Goal: Task Accomplishment & Management: Use online tool/utility

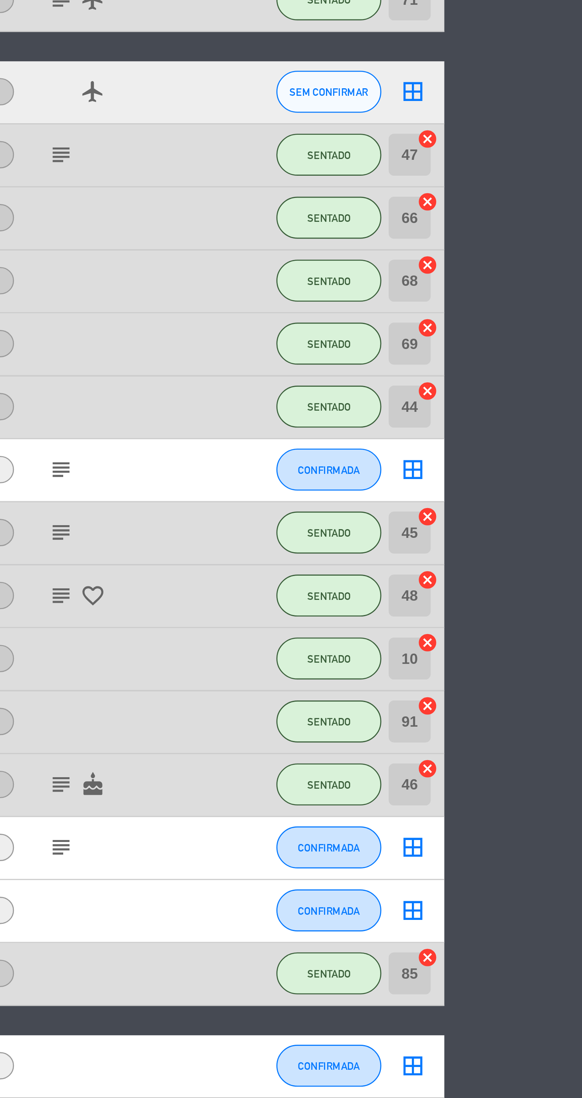
click at [411, 648] on div at bounding box center [402, 656] width 72 height 23
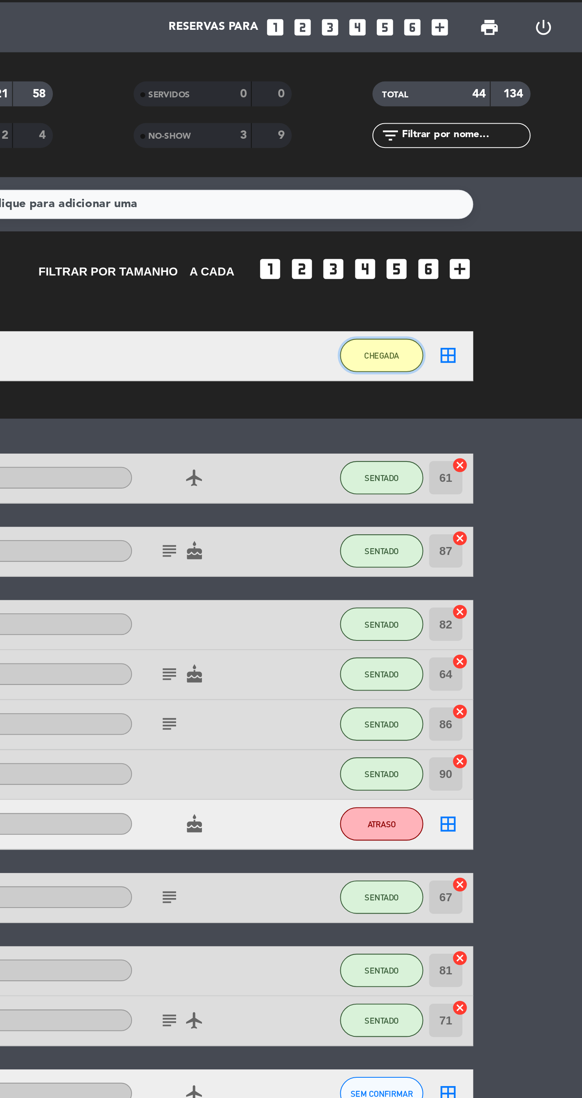
click at [491, 194] on span "CHEGADA" at bounding box center [485, 192] width 17 height 4
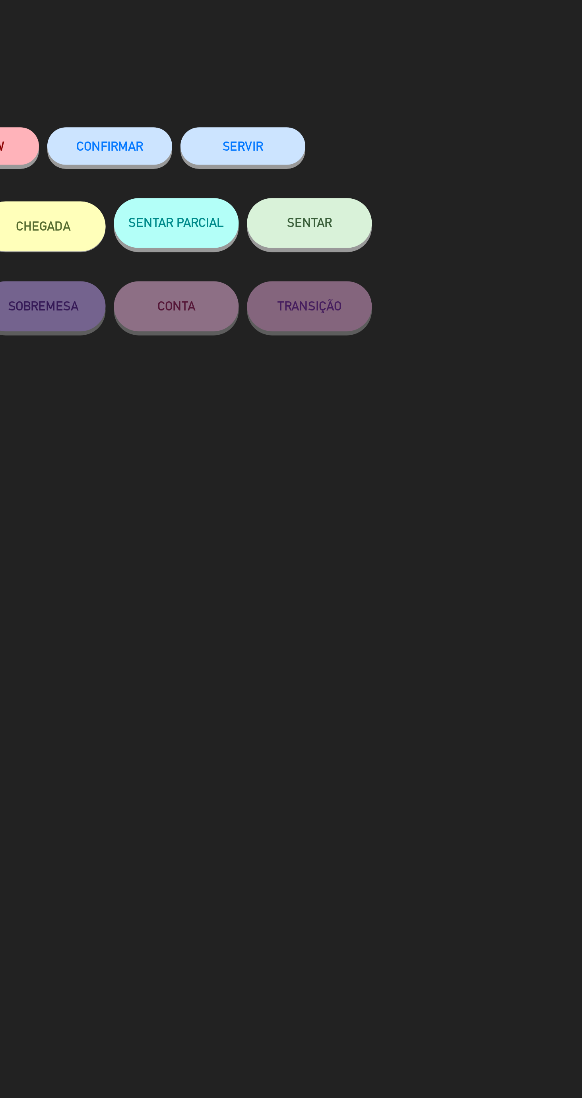
click at [421, 116] on button "SENTAR" at bounding box center [418, 107] width 60 height 24
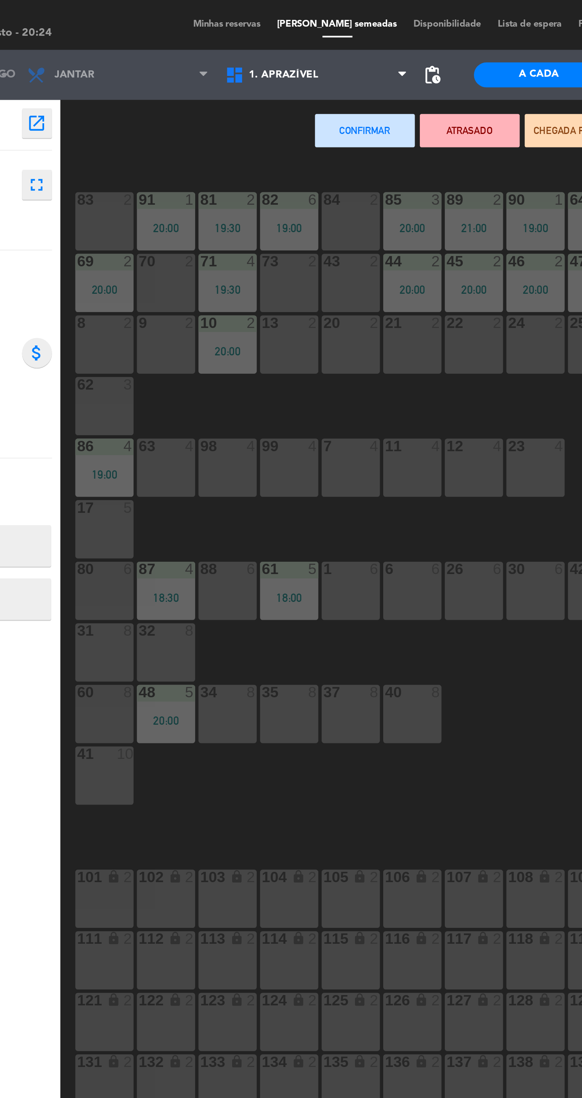
click at [185, 281] on div "88 6" at bounding box center [179, 282] width 28 height 28
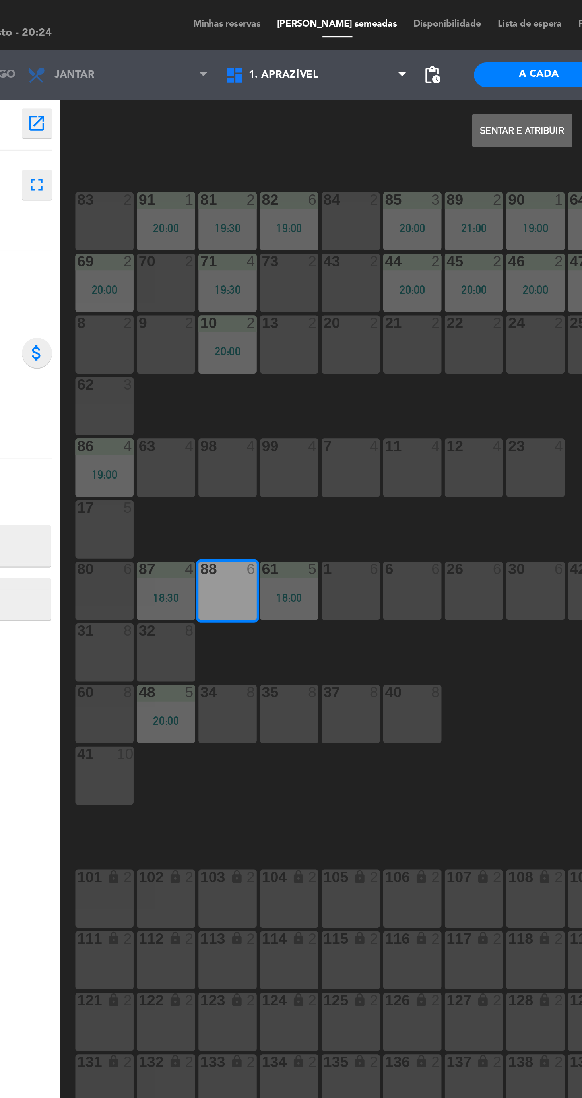
click at [321, 66] on button "Sentar e Atribuir" at bounding box center [320, 62] width 48 height 16
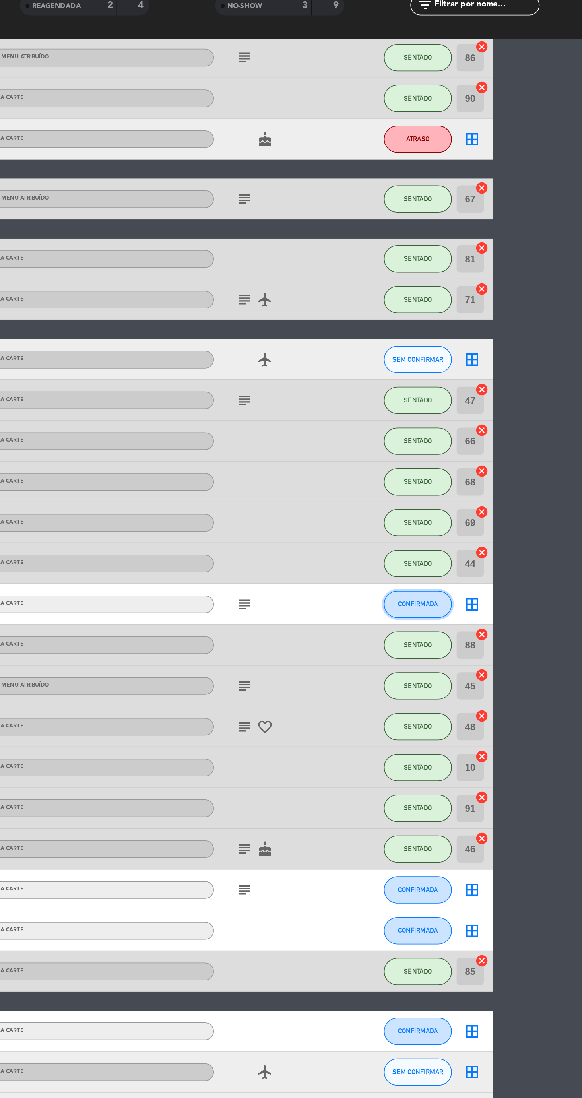
click at [493, 444] on button "CONFIRMADA" at bounding box center [486, 438] width 40 height 16
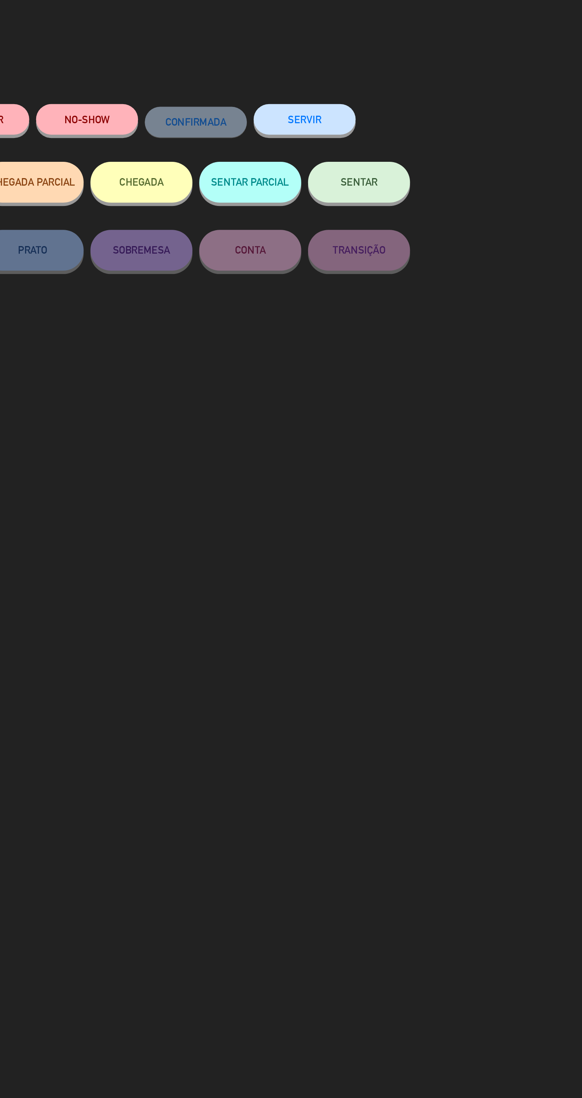
click at [432, 115] on button "SENTAR" at bounding box center [418, 107] width 60 height 24
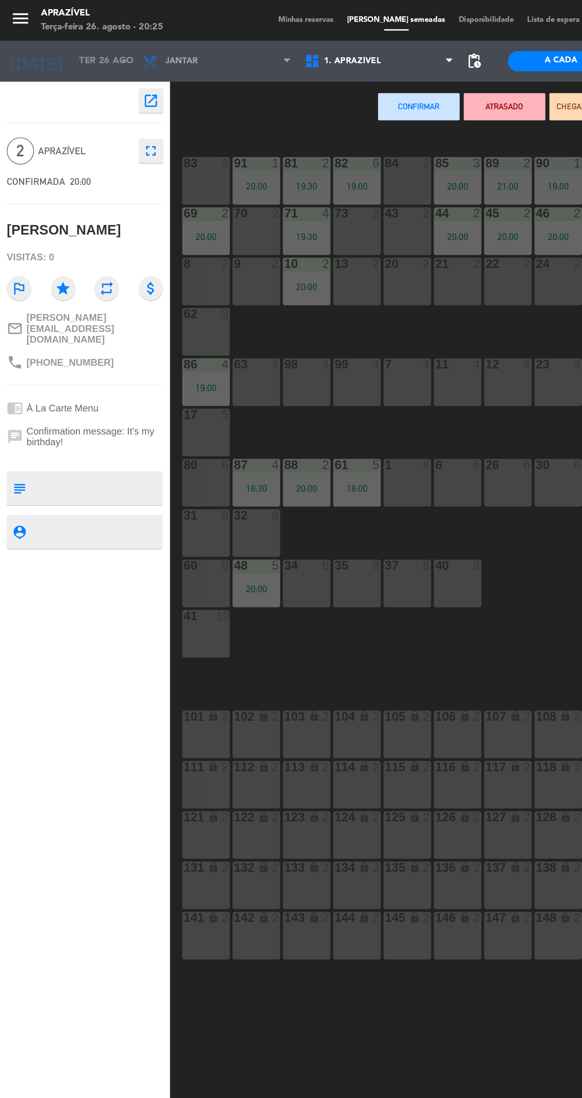
click at [236, 107] on div "84 2" at bounding box center [238, 106] width 28 height 28
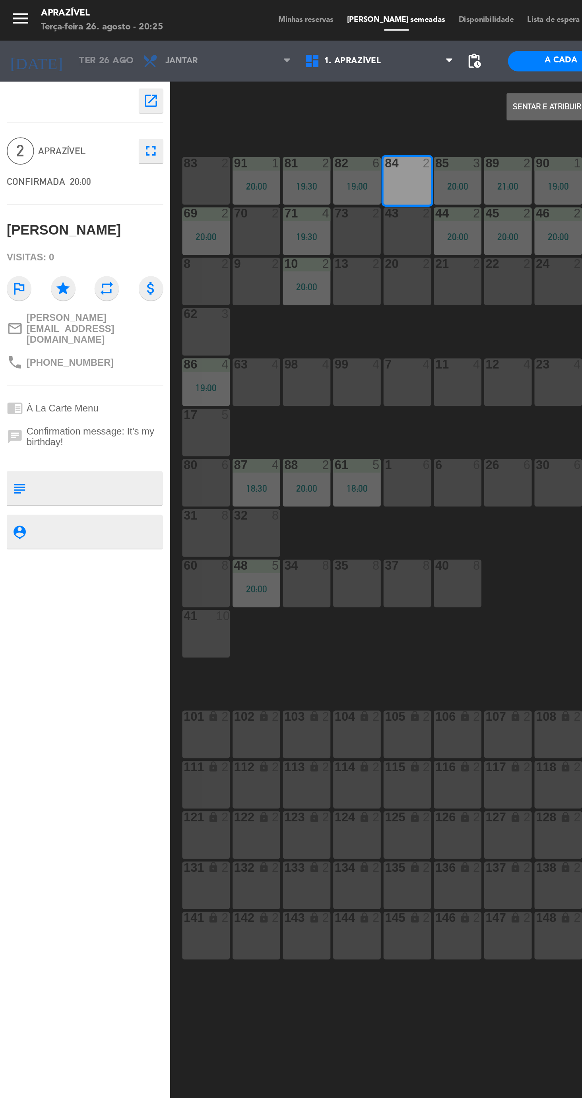
click at [314, 62] on button "Sentar e Atribuir" at bounding box center [320, 62] width 48 height 16
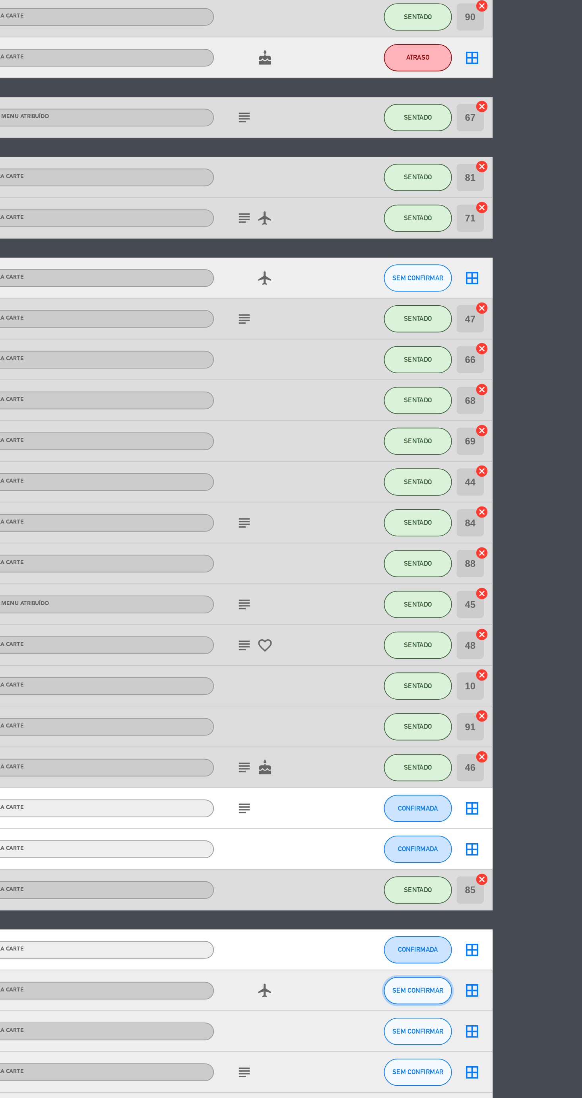
click at [488, 710] on span "SEM CONFIRMAR" at bounding box center [486, 711] width 30 height 4
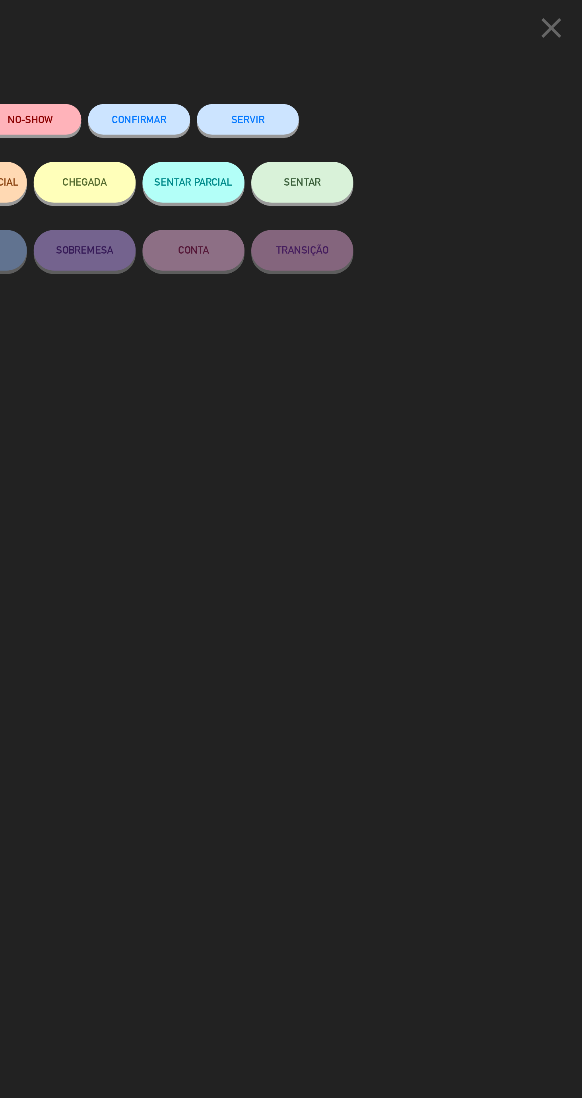
click at [426, 114] on button "SENTAR" at bounding box center [418, 107] width 60 height 24
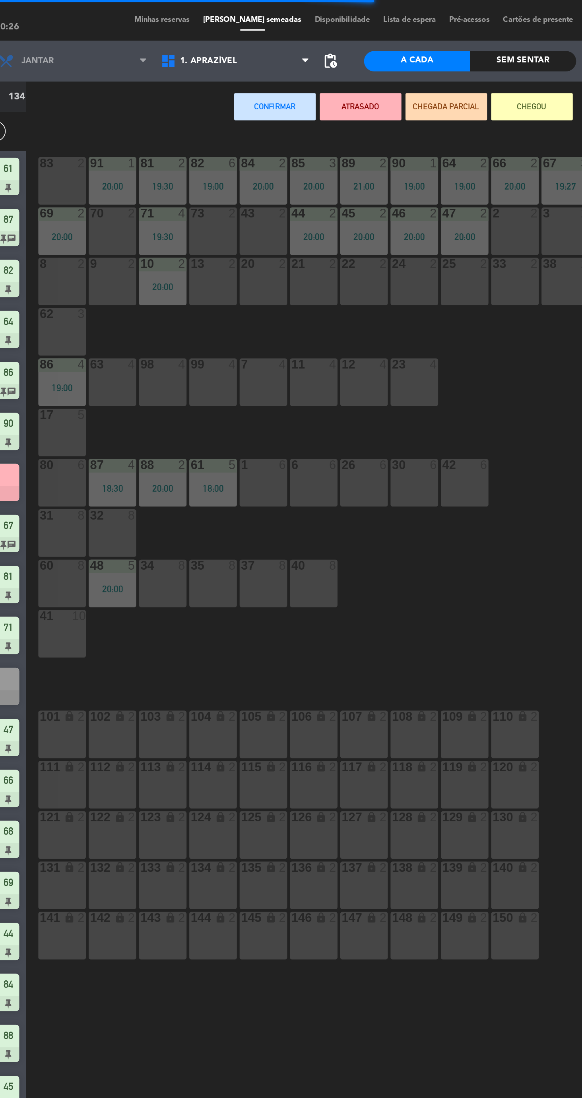
click at [149, 169] on div "9 2" at bounding box center [150, 165] width 28 height 28
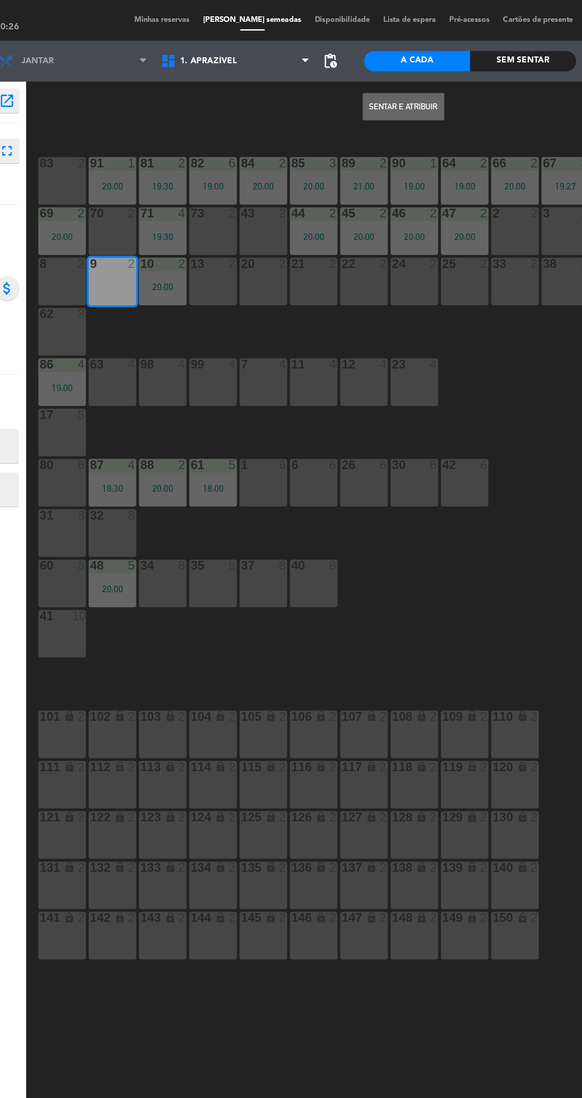
click at [325, 62] on button "Sentar e Atribuir" at bounding box center [320, 62] width 48 height 16
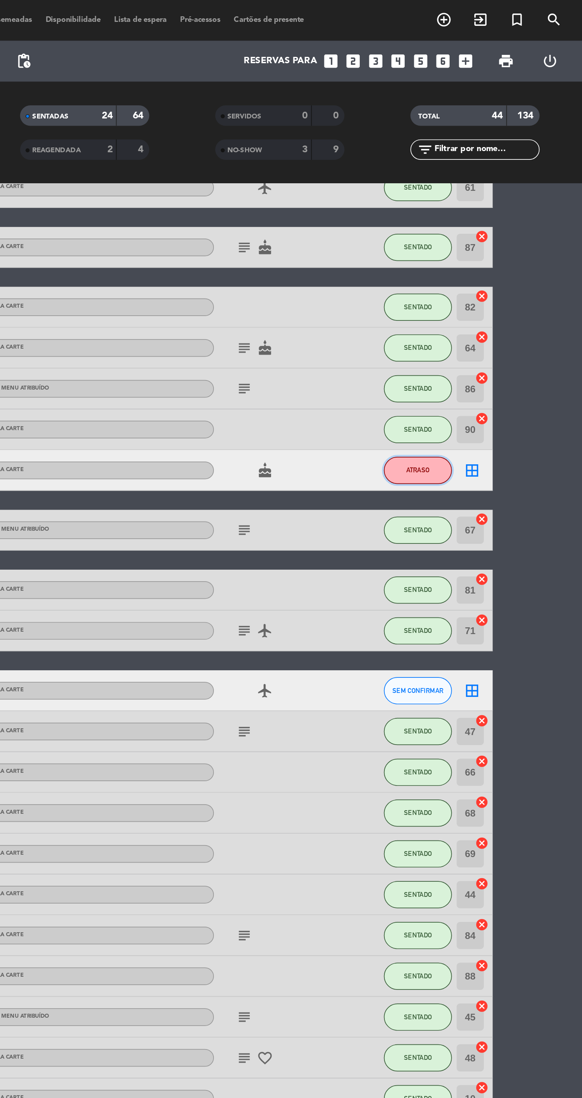
click at [492, 279] on button "ATRASO" at bounding box center [486, 275] width 40 height 16
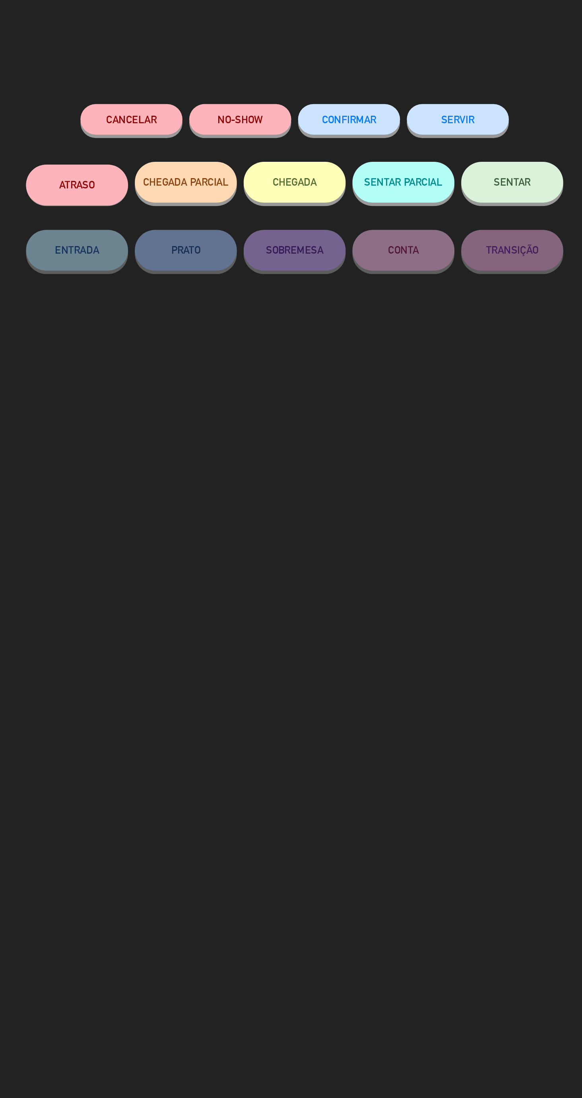
click at [204, 74] on button "Cancelar" at bounding box center [196, 70] width 60 height 18
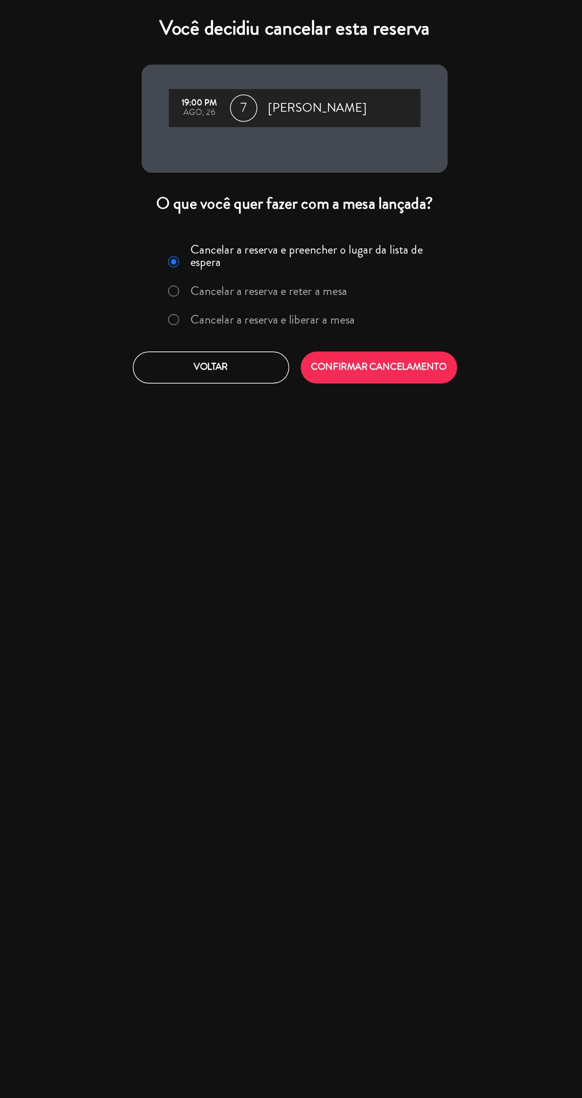
click at [289, 190] on label "Cancelar a reserva e liberar a mesa" at bounding box center [278, 186] width 96 height 7
click at [354, 217] on button "CONFIRMAR CANCELAMENTO" at bounding box center [340, 214] width 91 height 19
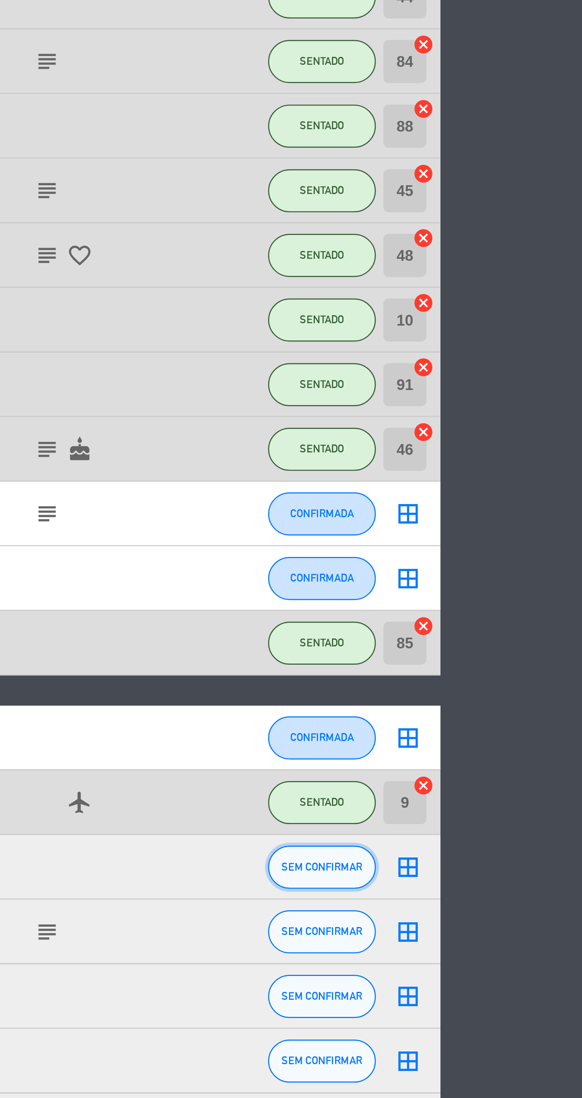
click at [491, 733] on span "SEM CONFIRMAR" at bounding box center [486, 734] width 30 height 4
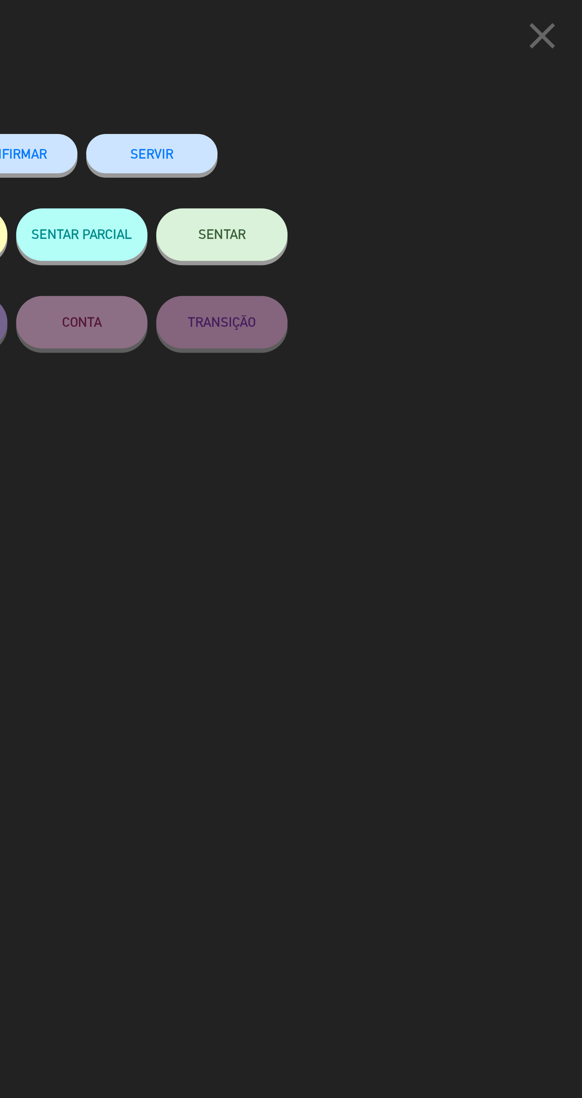
click at [560, 23] on icon "close" at bounding box center [564, 16] width 20 height 20
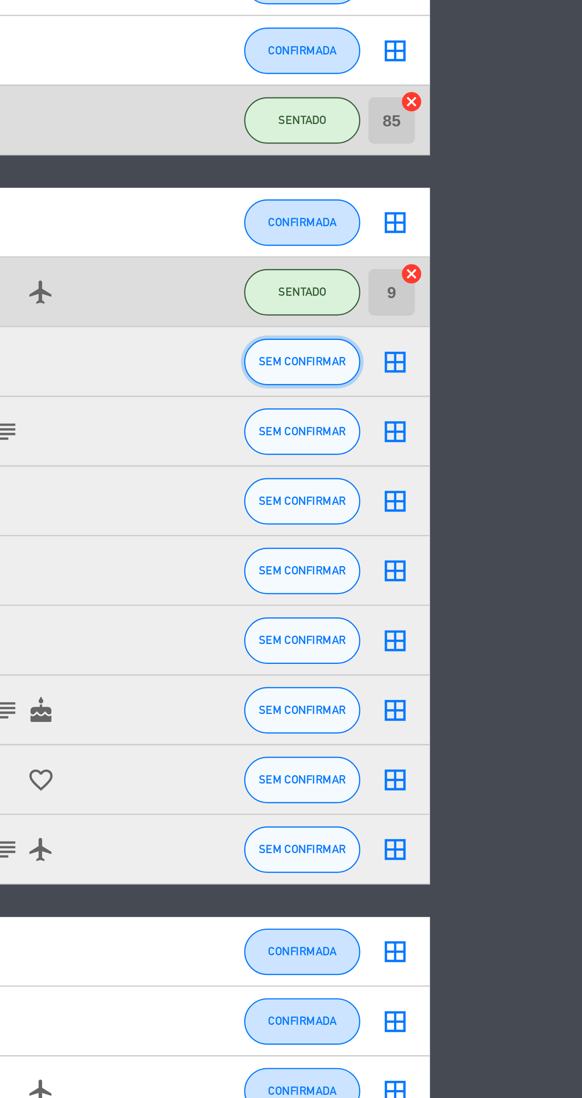
click at [499, 846] on button "SEM CONFIRMAR" at bounding box center [486, 843] width 40 height 16
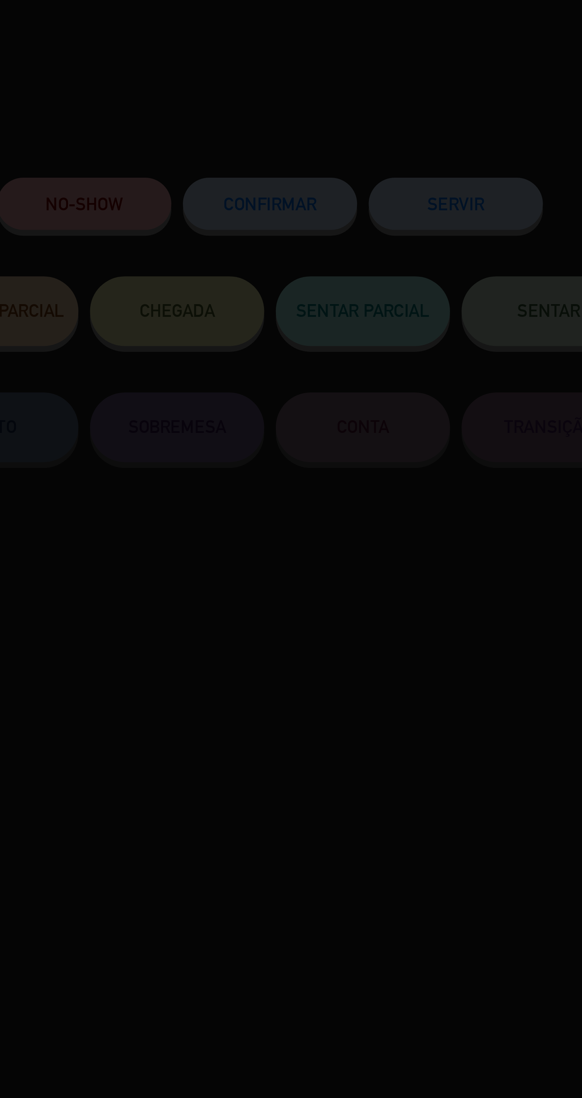
click at [407, 107] on div at bounding box center [291, 549] width 582 height 1098
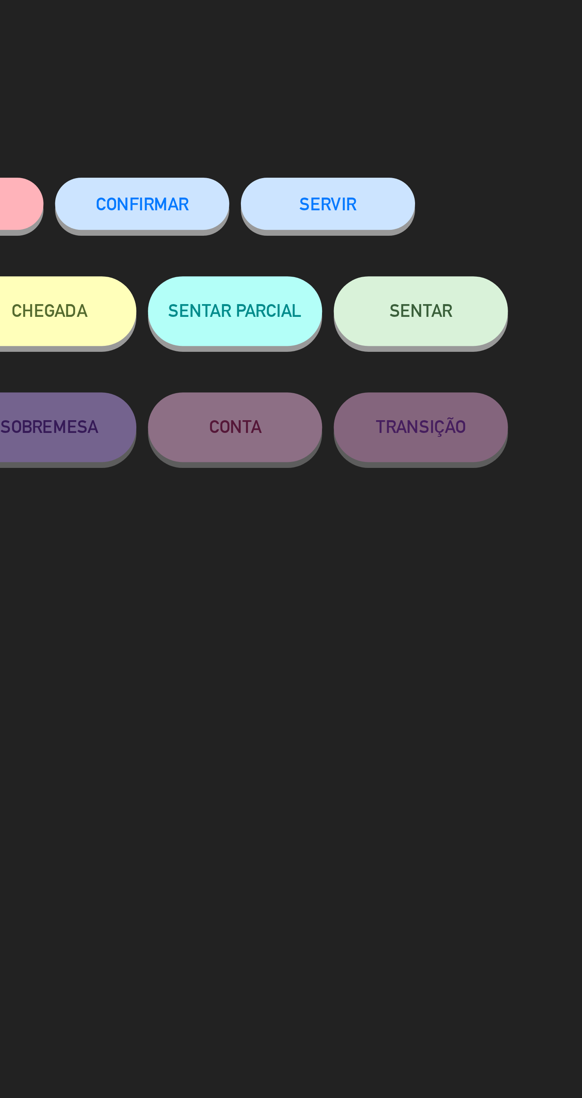
click at [432, 110] on button "SENTAR" at bounding box center [418, 107] width 60 height 24
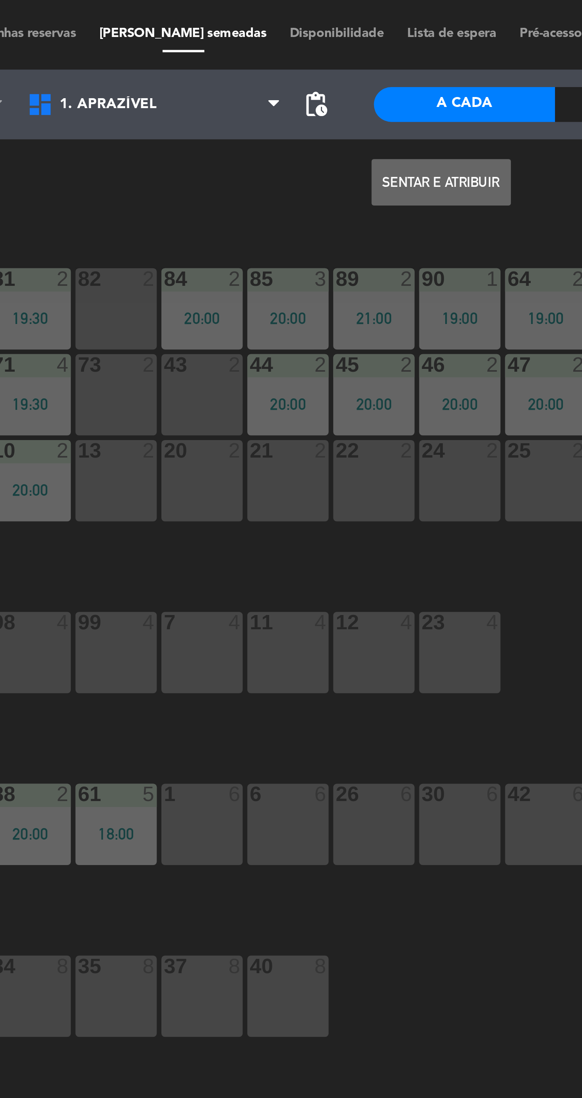
click at [320, 66] on button "Sentar e Atribuir" at bounding box center [320, 62] width 48 height 16
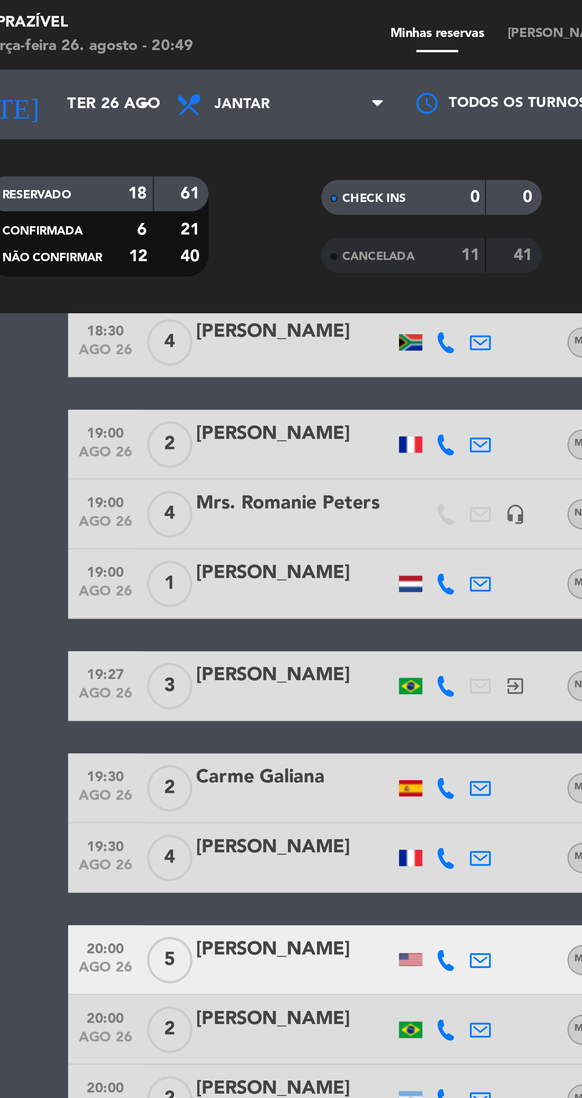
scroll to position [108, 0]
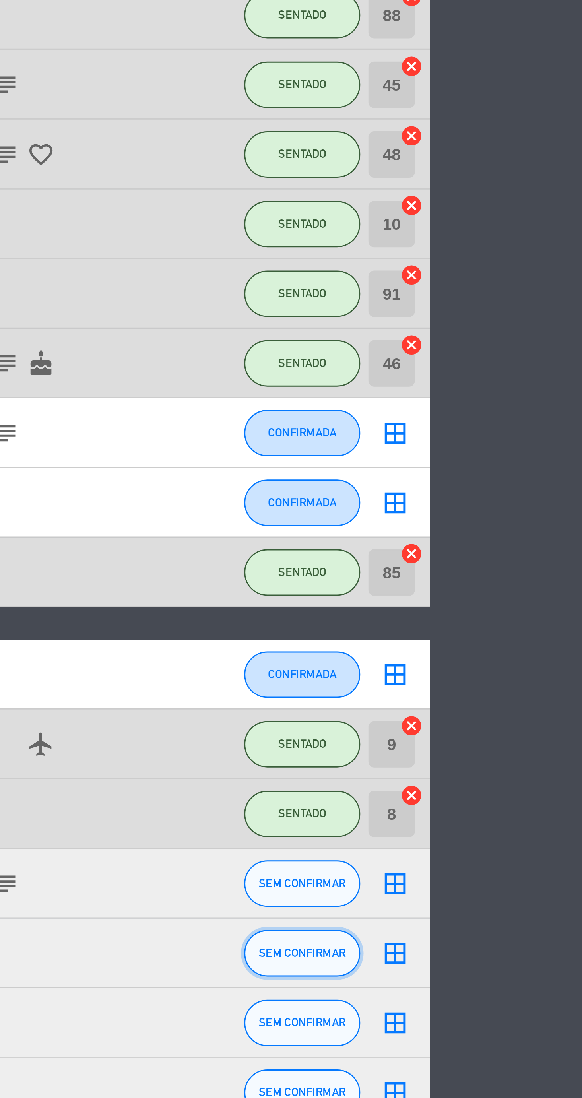
click at [492, 780] on span "SEM CONFIRMAR" at bounding box center [486, 782] width 30 height 4
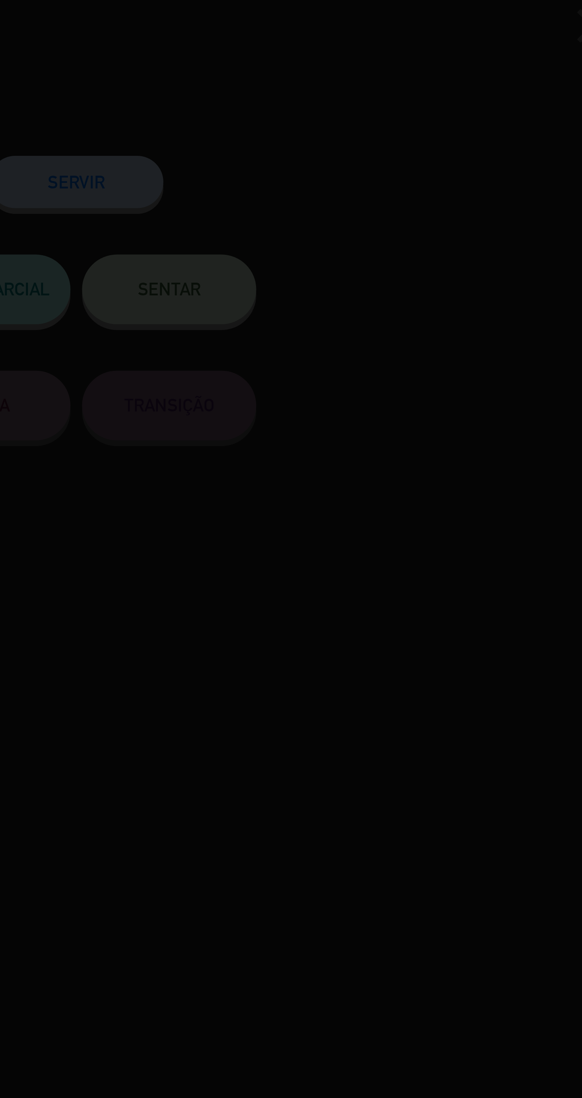
click at [435, 105] on div at bounding box center [291, 549] width 582 height 1098
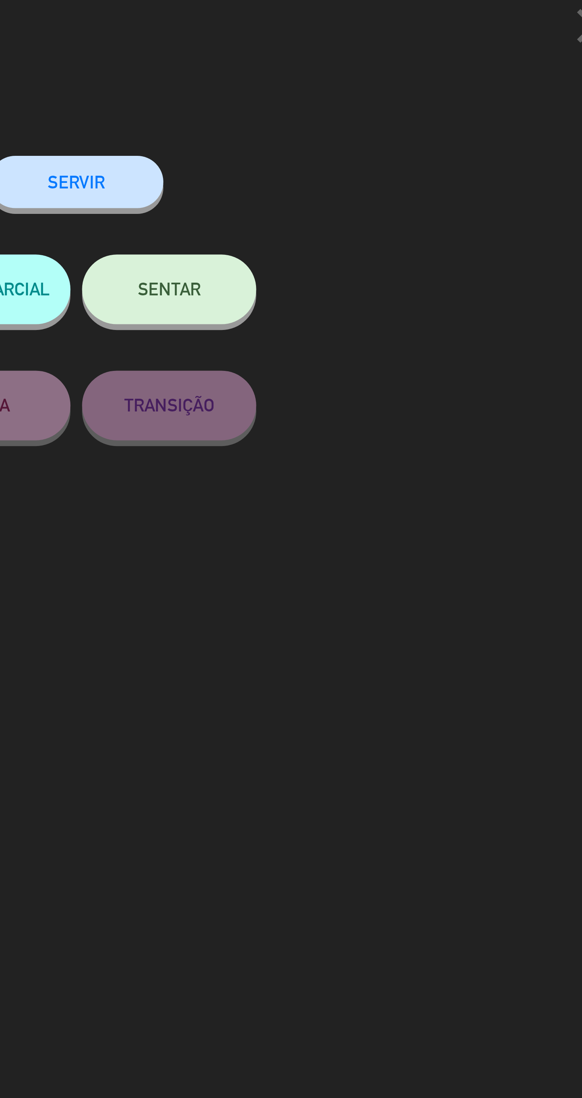
click at [440, 112] on button "SENTAR" at bounding box center [418, 107] width 60 height 24
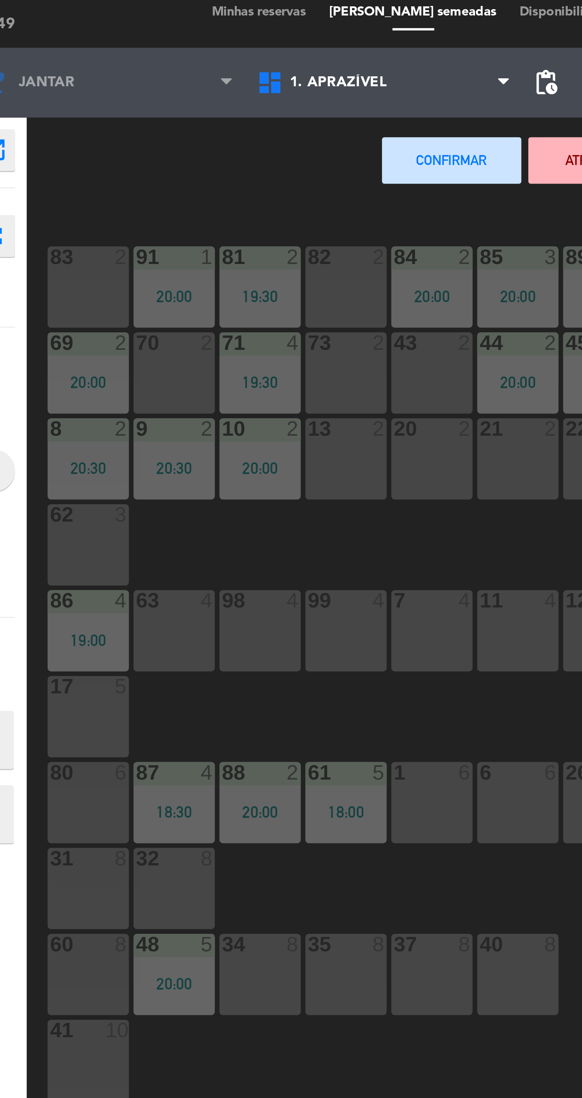
click at [120, 198] on div "62 3" at bounding box center [121, 194] width 28 height 28
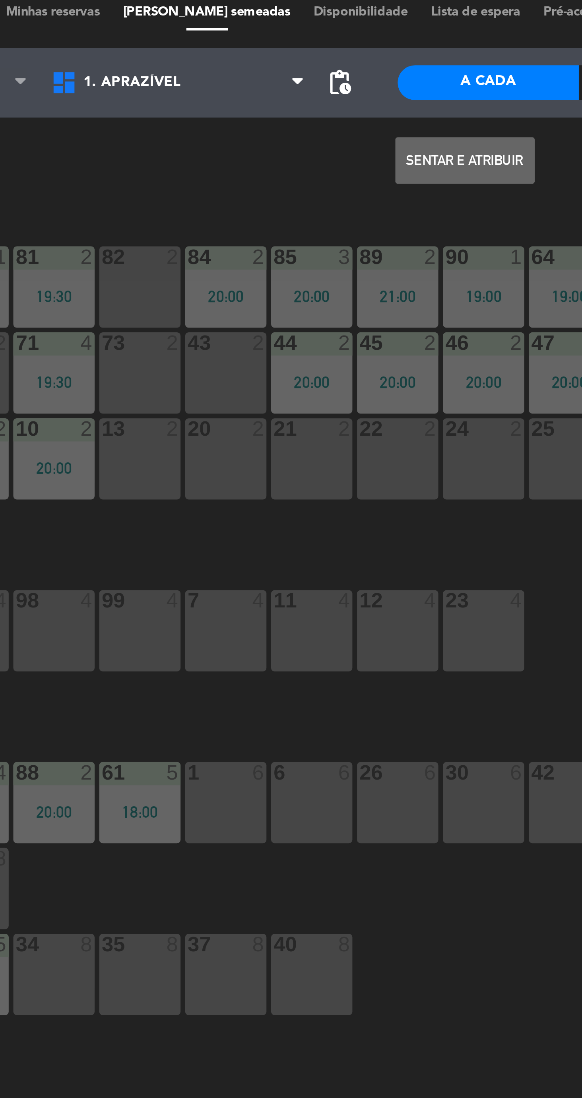
click at [327, 62] on button "Sentar e Atribuir" at bounding box center [320, 62] width 48 height 16
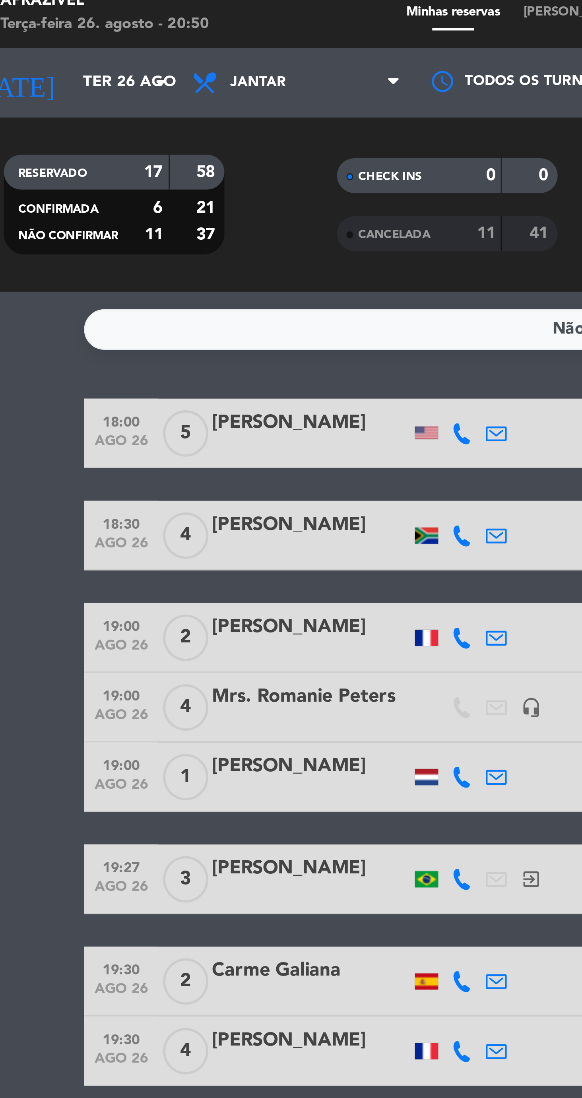
scroll to position [108, 0]
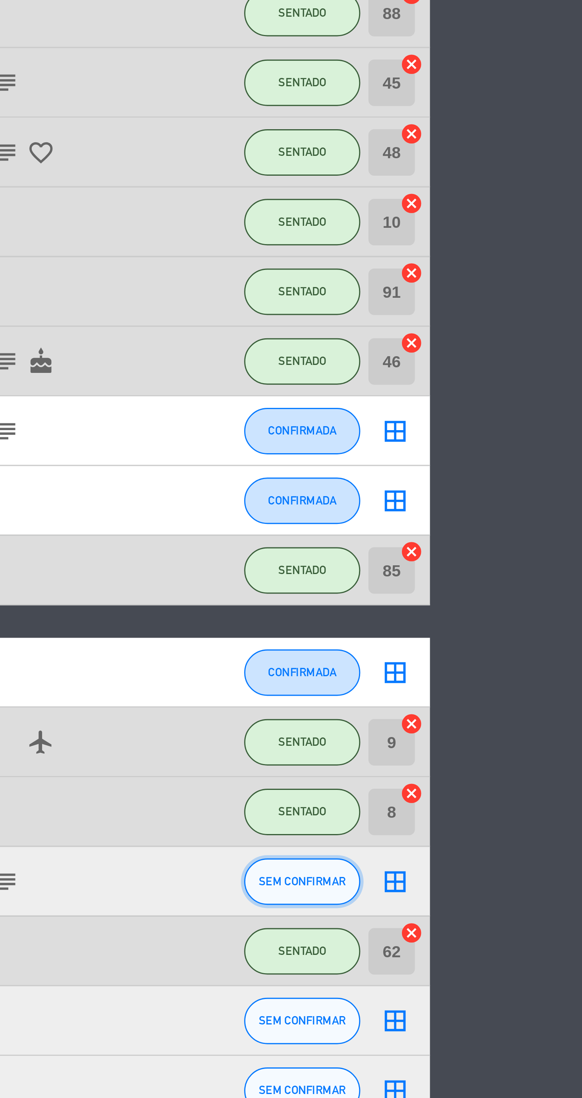
click at [490, 758] on span "SEM CONFIRMAR" at bounding box center [486, 758] width 30 height 4
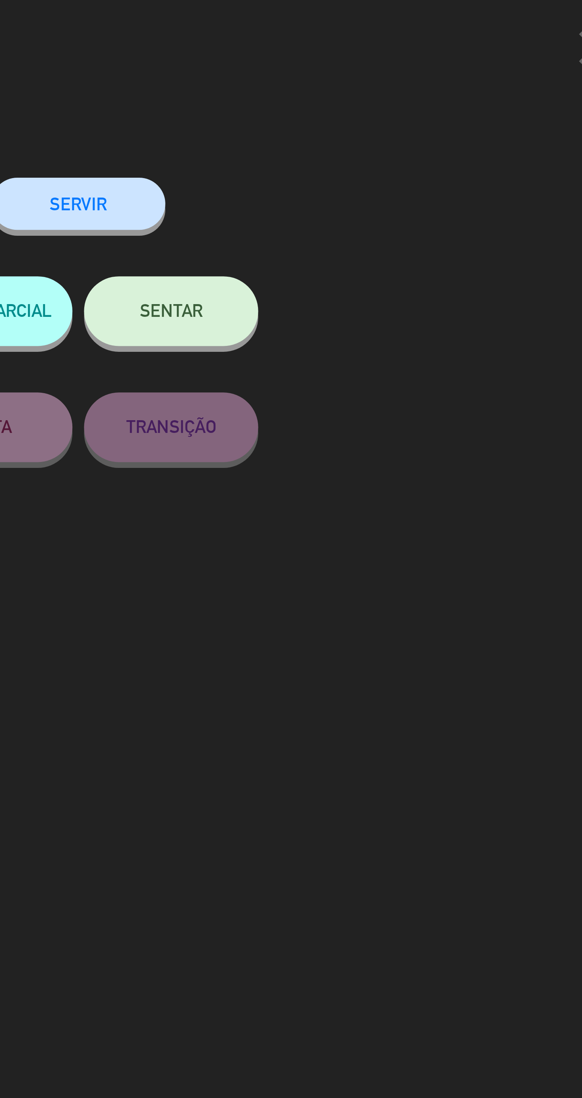
click at [434, 115] on button "SENTAR" at bounding box center [418, 107] width 60 height 24
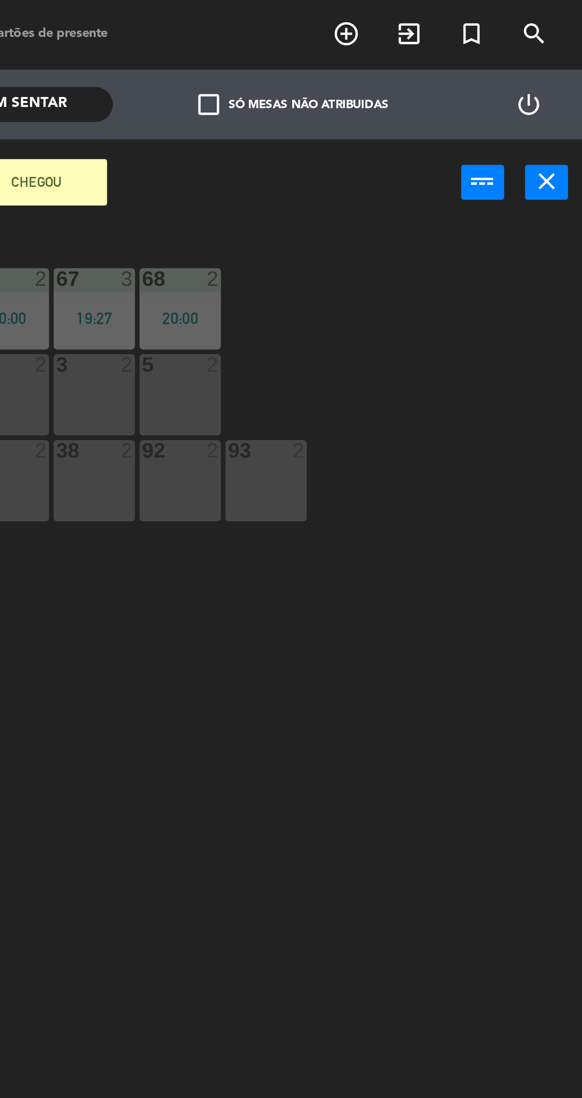
click at [572, 65] on icon "close" at bounding box center [570, 62] width 10 height 10
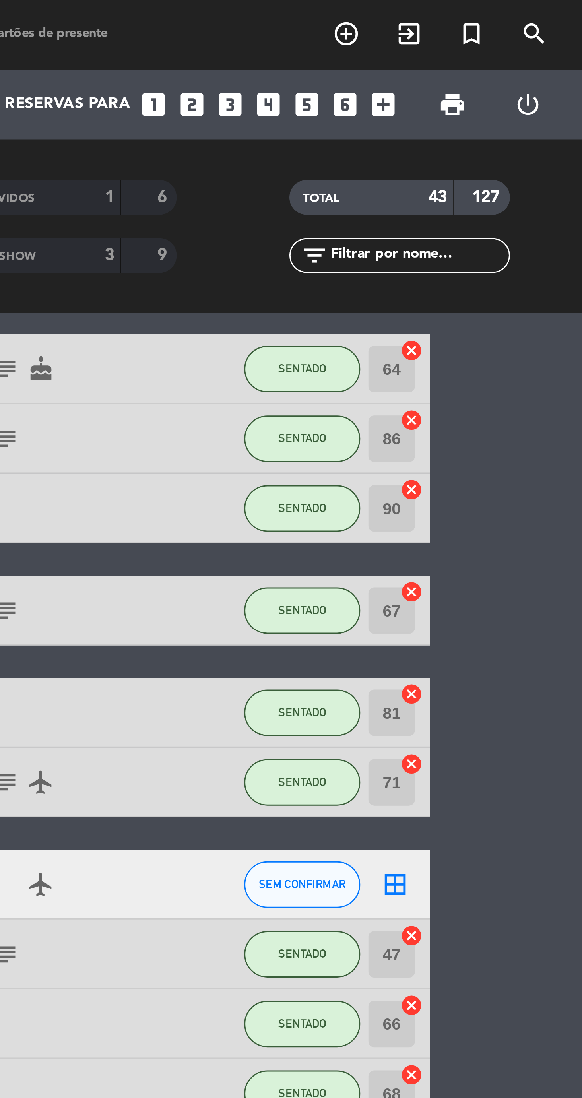
scroll to position [108, 0]
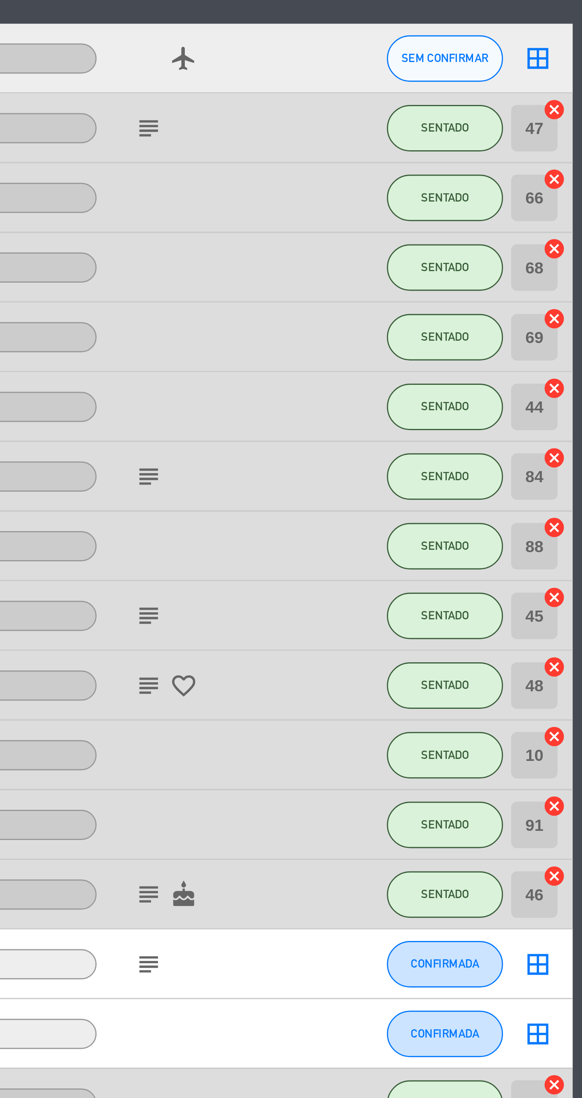
click at [389, 580] on icon "subject" at bounding box center [385, 581] width 10 height 10
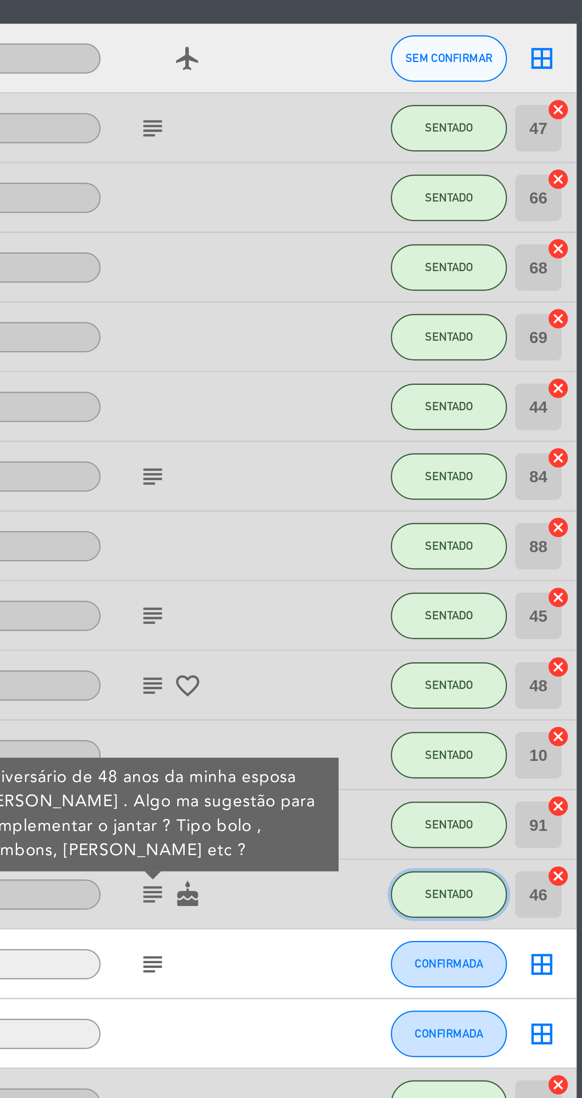
click at [488, 580] on span "SENTADO" at bounding box center [486, 580] width 16 height 4
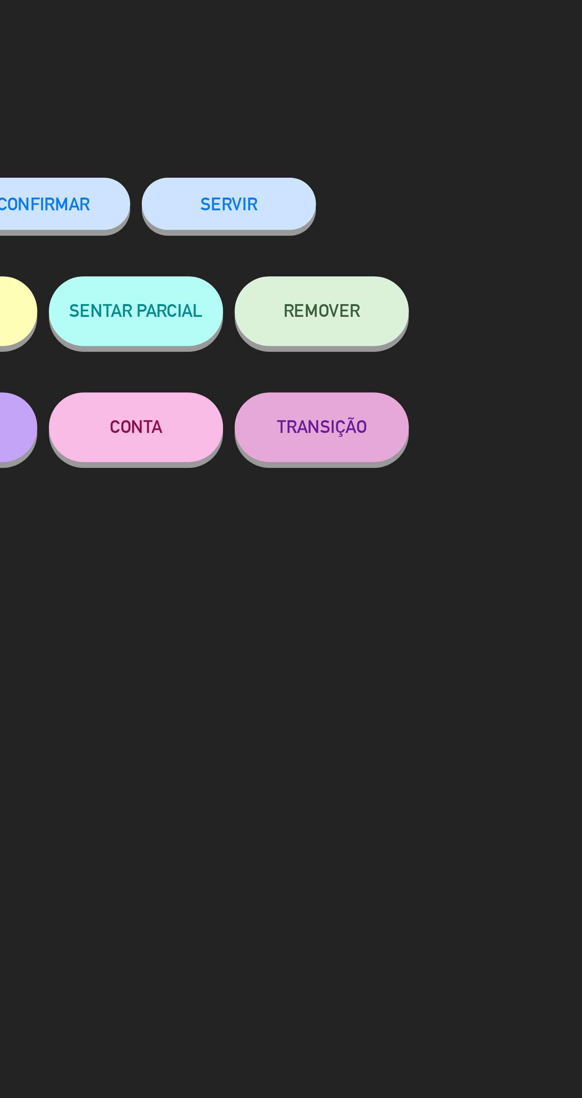
click at [401, 76] on button "SERVIR" at bounding box center [387, 70] width 60 height 18
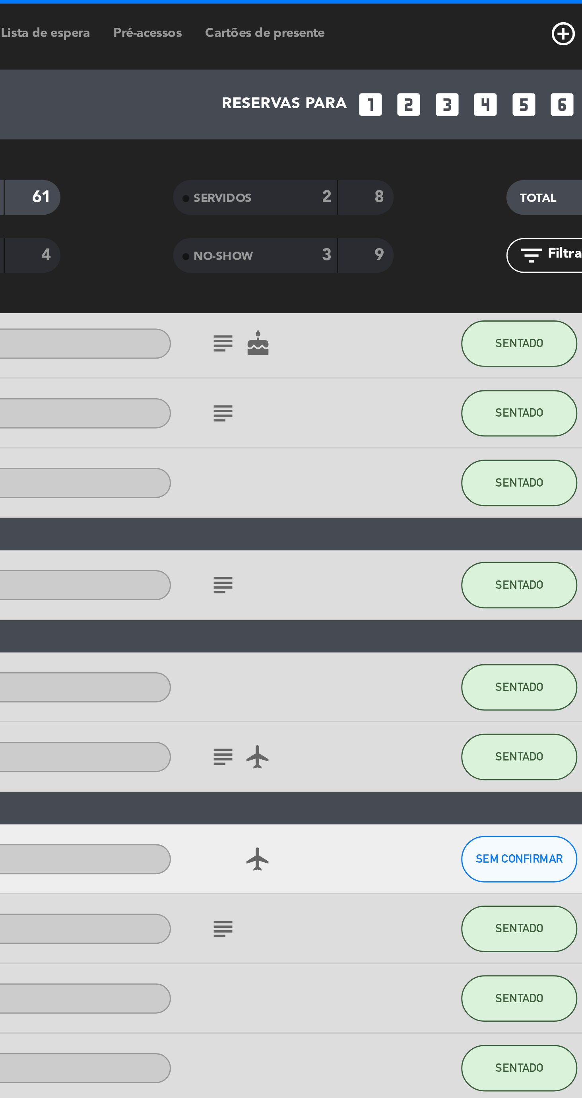
scroll to position [84, 0]
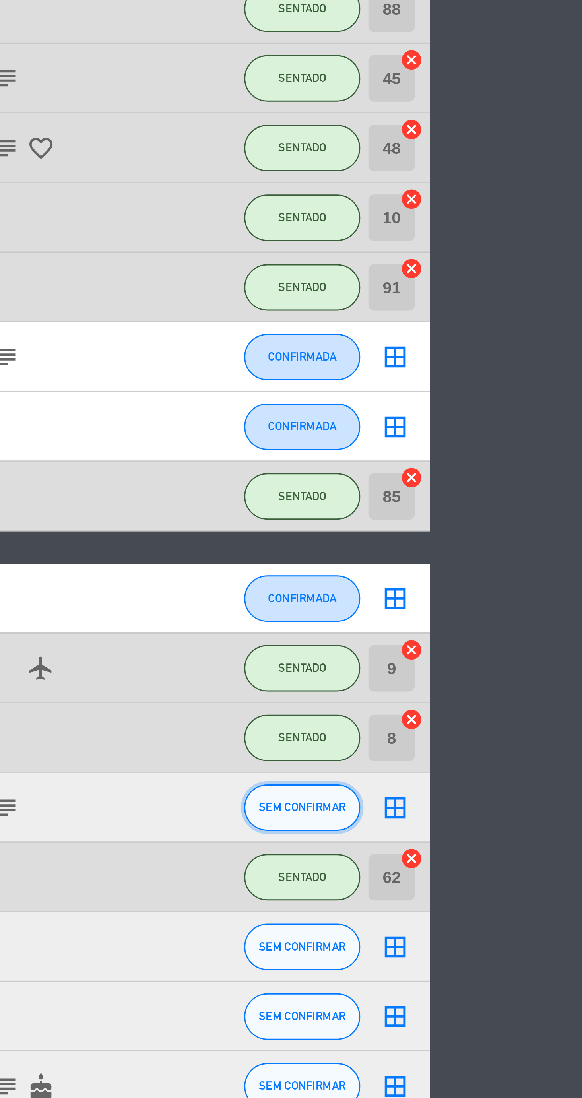
click at [488, 757] on span "SEM CONFIRMAR" at bounding box center [486, 758] width 30 height 4
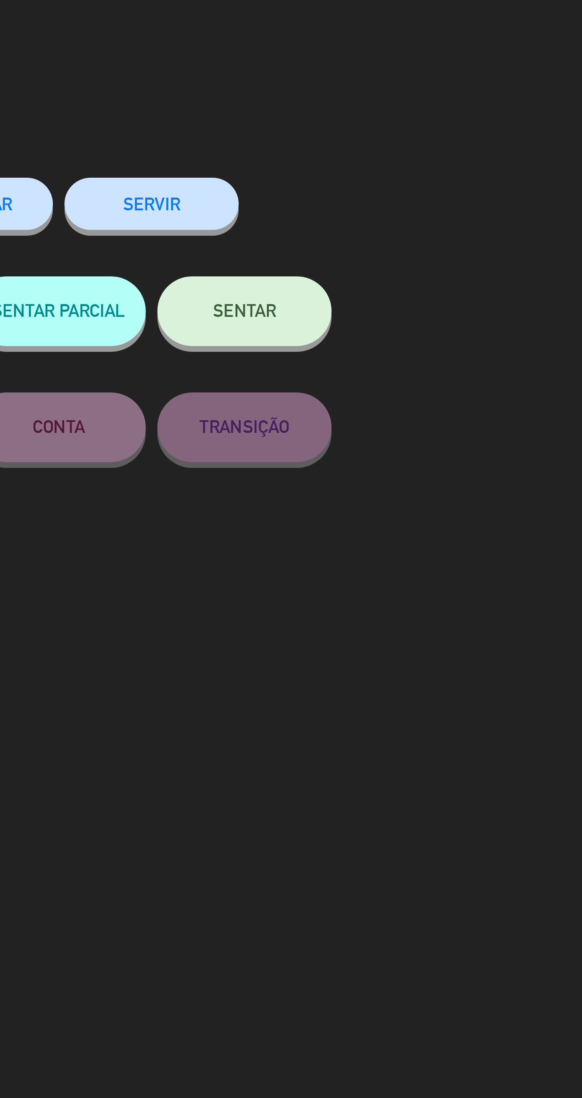
click at [435, 108] on button "SENTAR" at bounding box center [418, 107] width 60 height 24
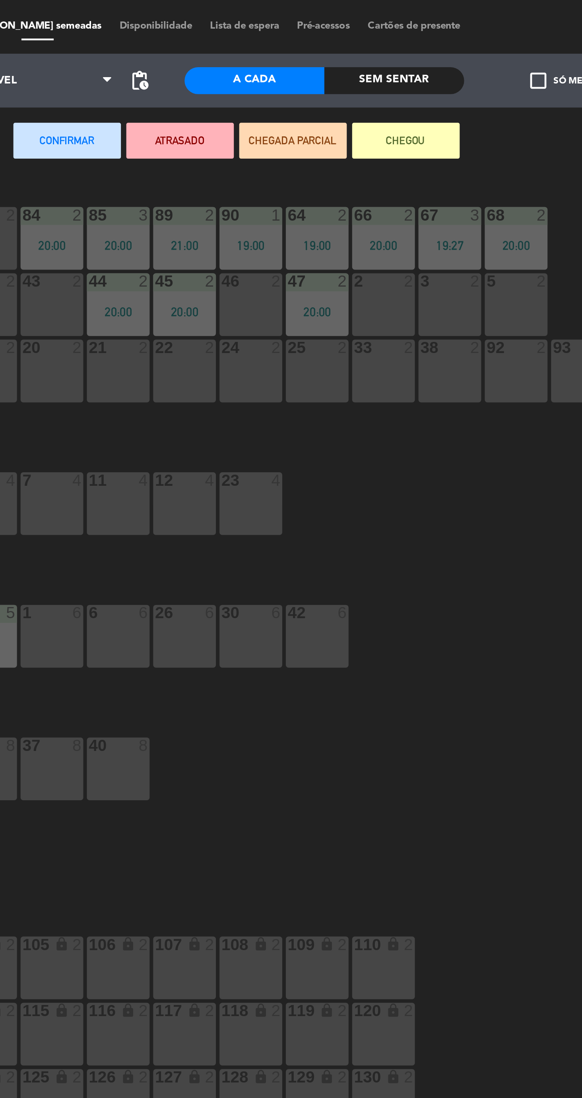
click at [326, 138] on div "46 2" at bounding box center [326, 135] width 28 height 28
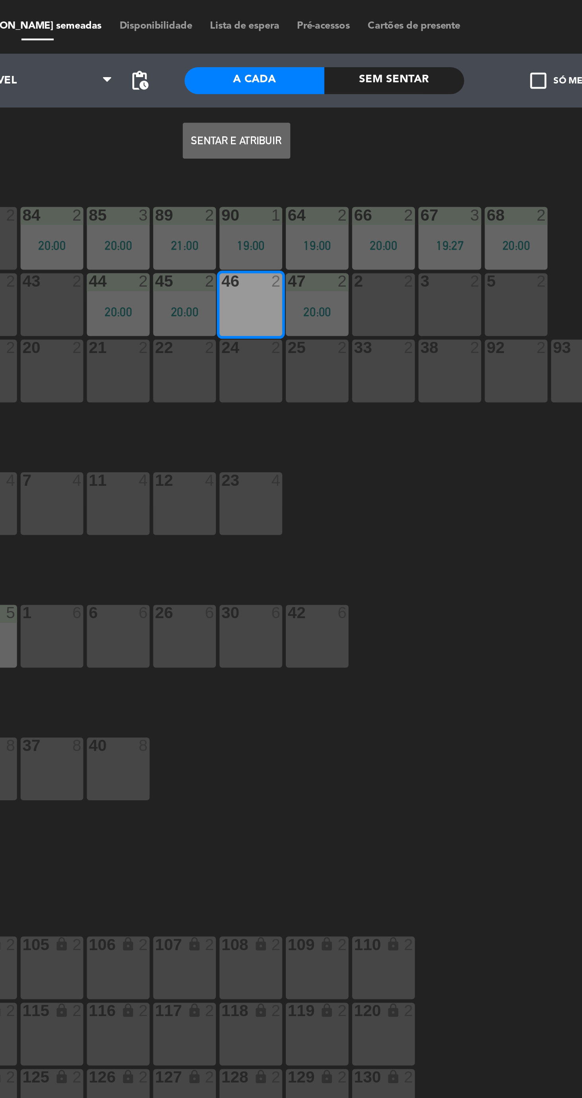
click at [326, 62] on button "Sentar e Atribuir" at bounding box center [320, 62] width 48 height 16
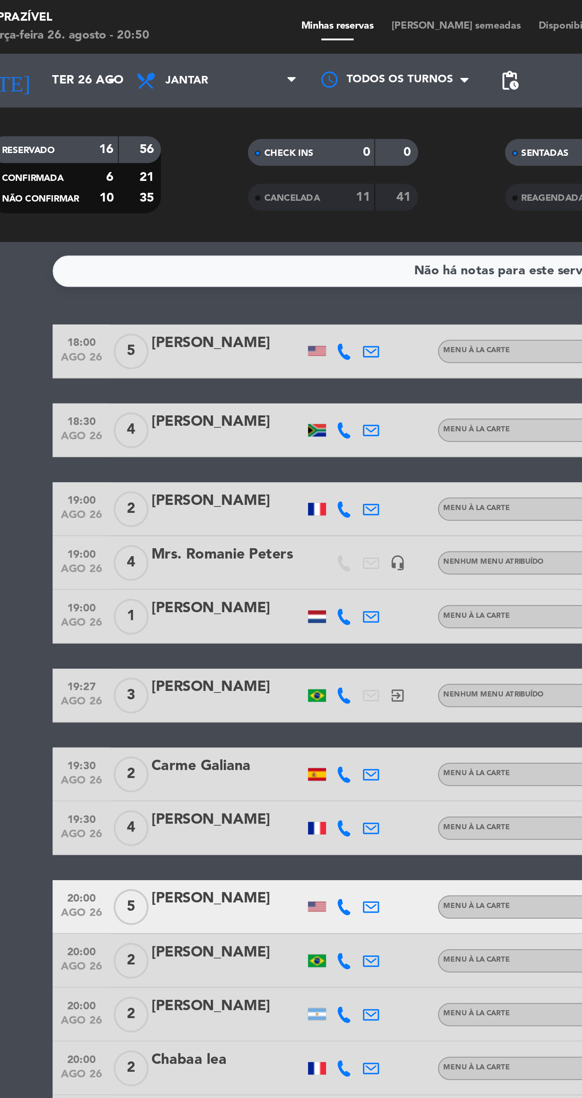
scroll to position [84, 0]
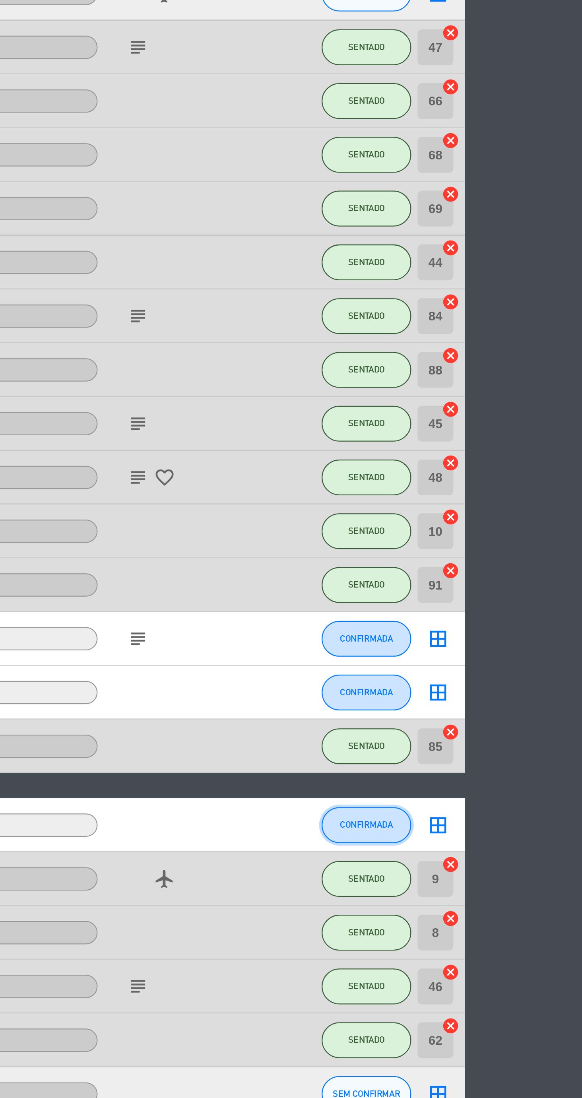
click at [489, 686] on span "CONFIRMADA" at bounding box center [485, 687] width 23 height 4
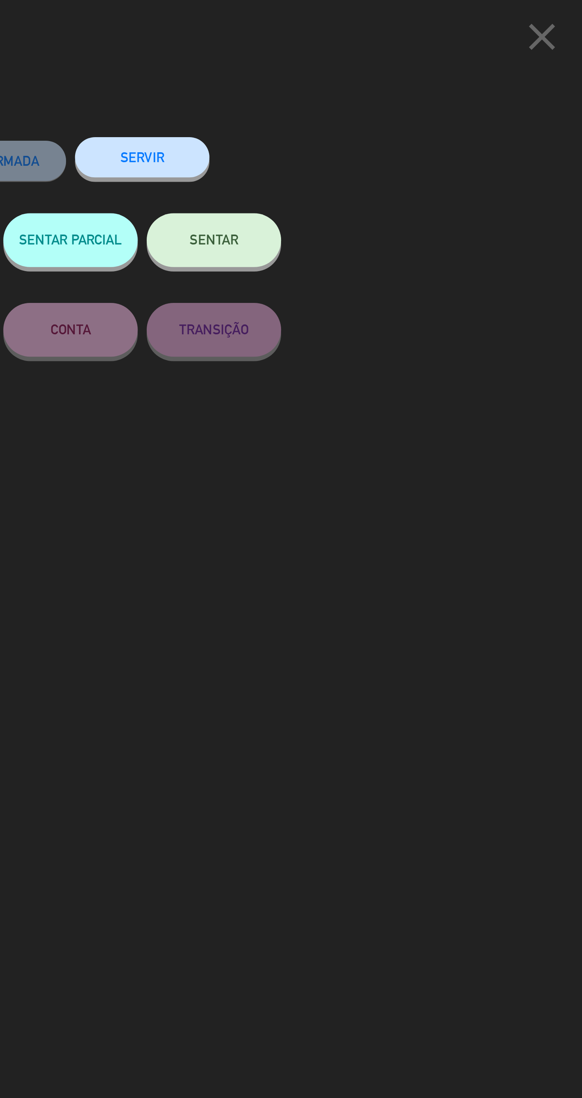
click at [438, 108] on button "SENTAR" at bounding box center [418, 107] width 60 height 24
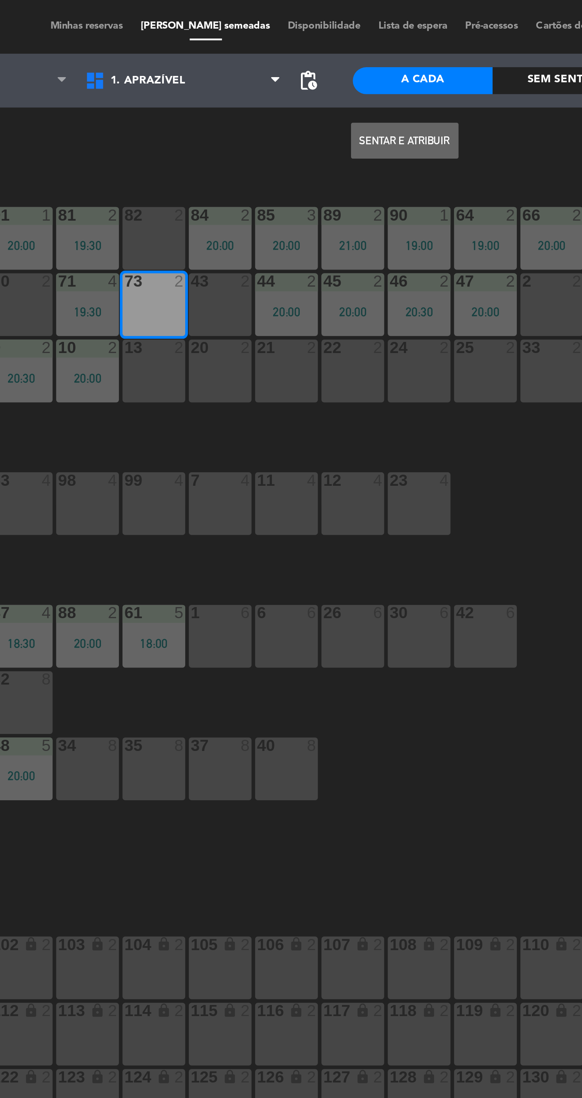
click at [213, 105] on div "82 2" at bounding box center [209, 106] width 28 height 28
click at [210, 133] on div "73 2" at bounding box center [209, 135] width 28 height 28
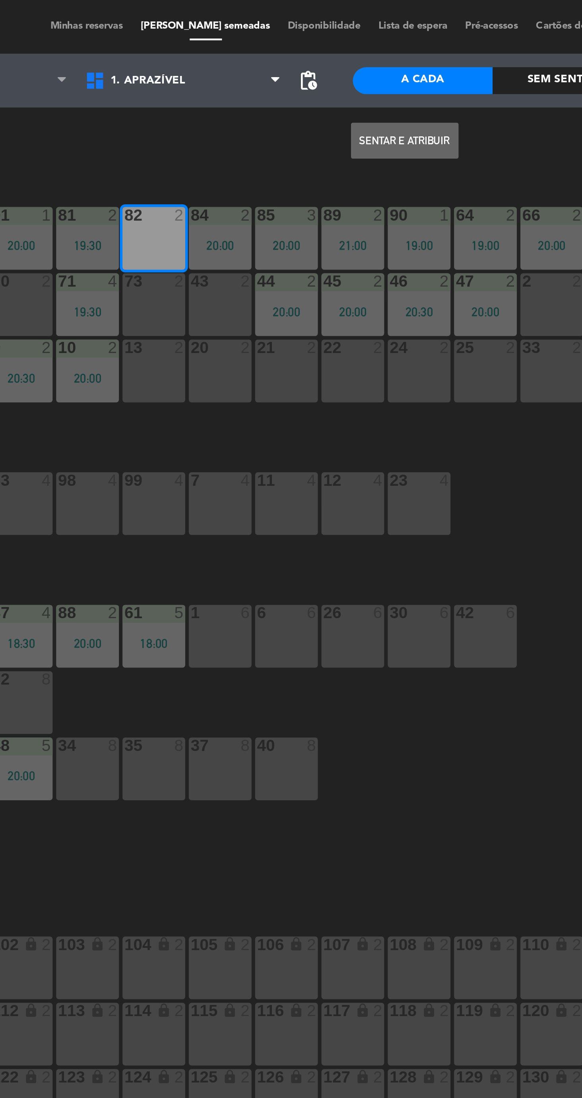
click at [330, 62] on button "Sentar e Atribuir" at bounding box center [320, 62] width 48 height 16
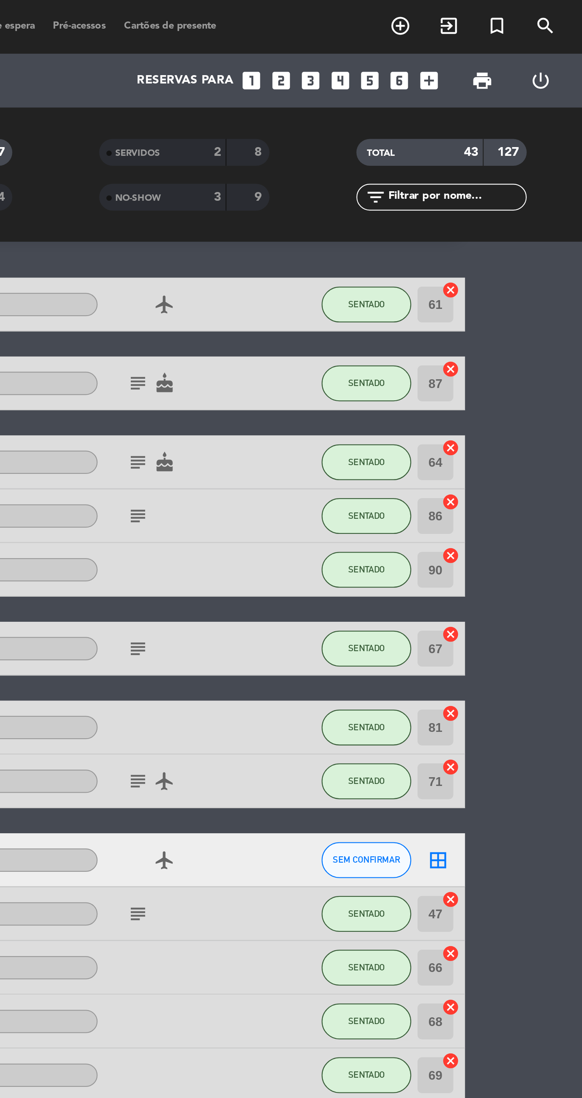
scroll to position [31, 0]
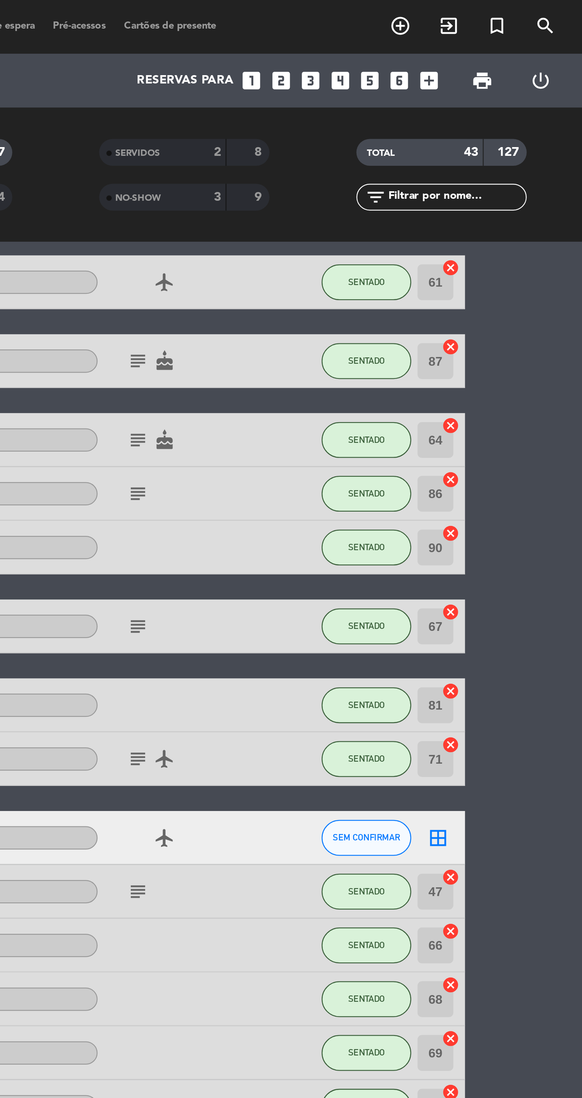
click at [383, 196] on icon "subject" at bounding box center [385, 195] width 10 height 10
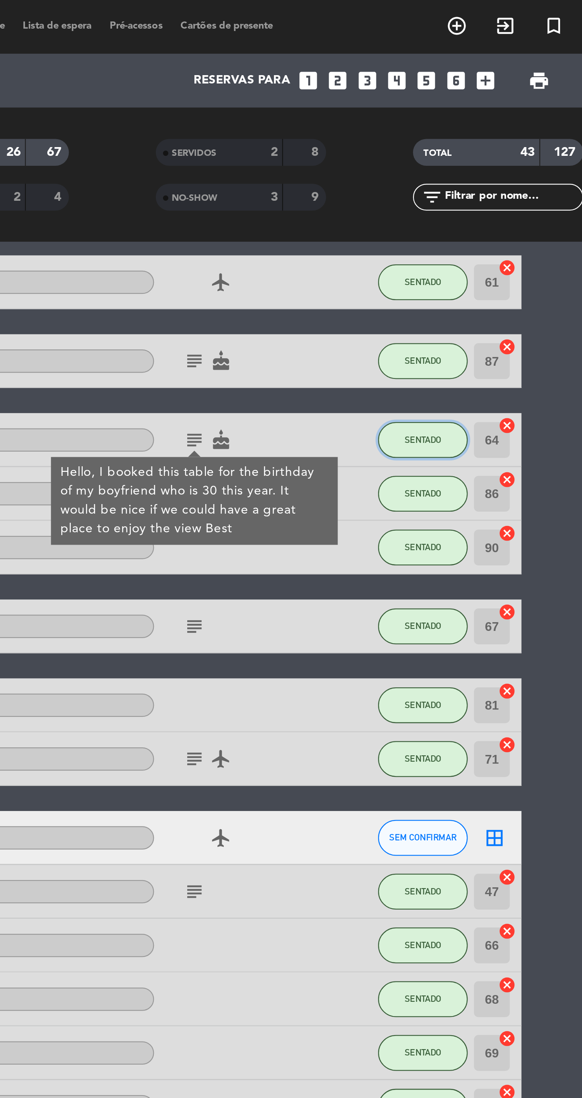
click at [484, 196] on span "SENTADO" at bounding box center [486, 195] width 16 height 4
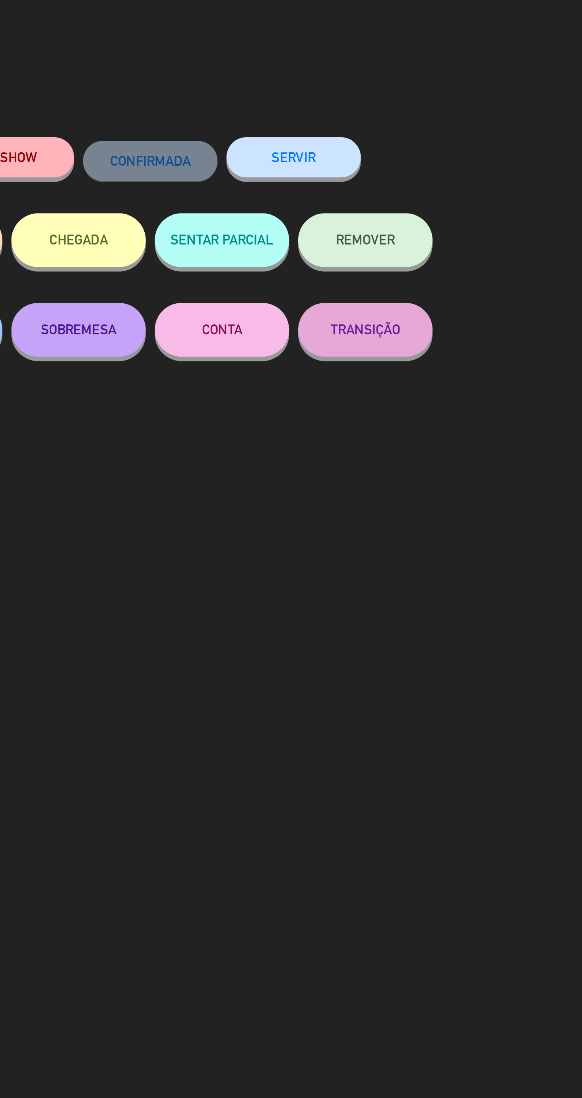
click at [392, 74] on button "SERVIR" at bounding box center [387, 70] width 60 height 18
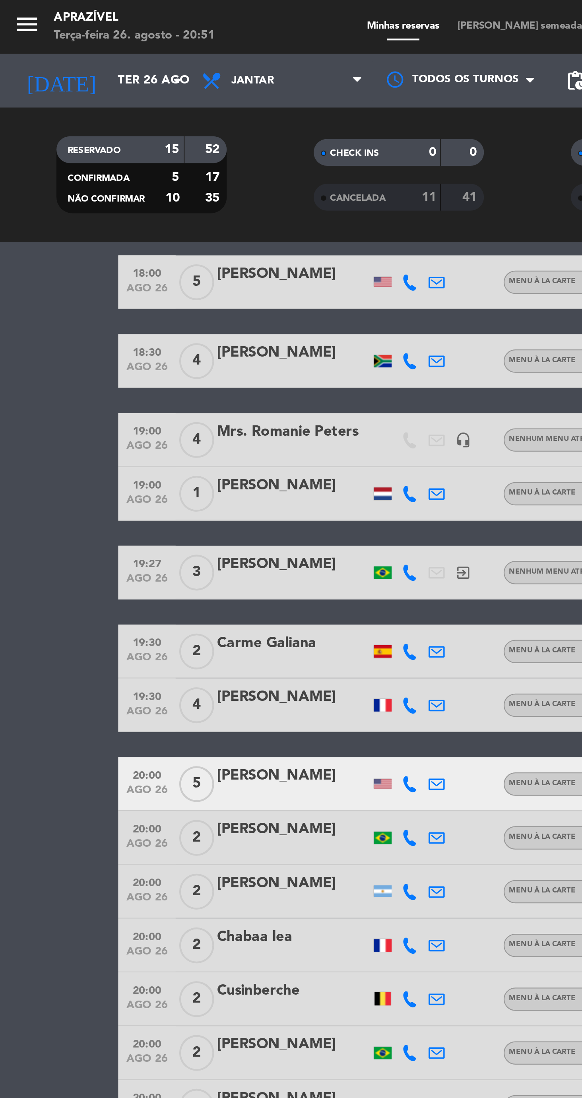
scroll to position [60, 0]
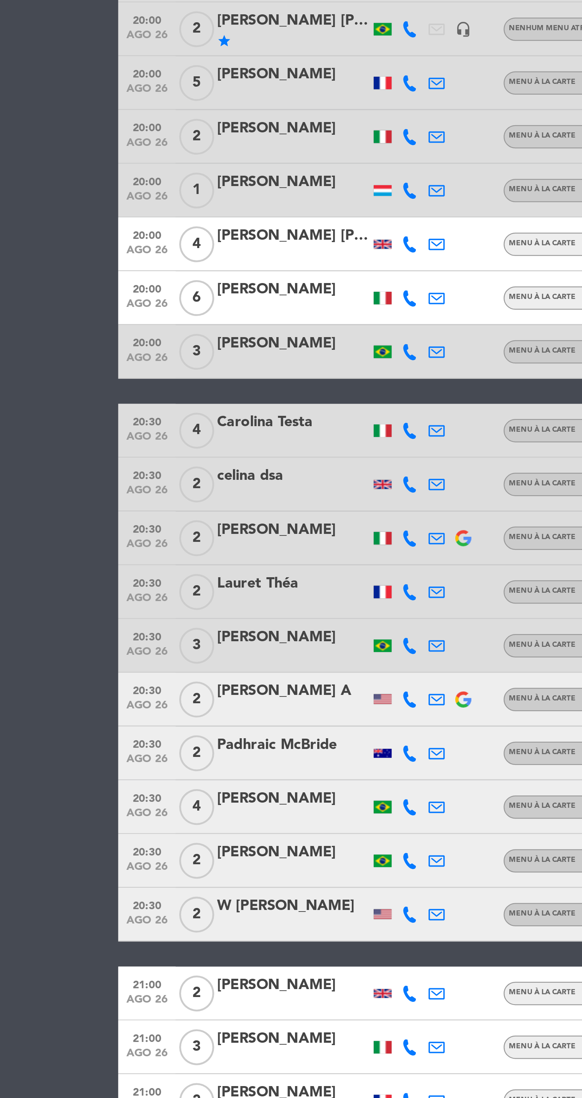
click at [134, 906] on div at bounding box center [130, 907] width 68 height 6
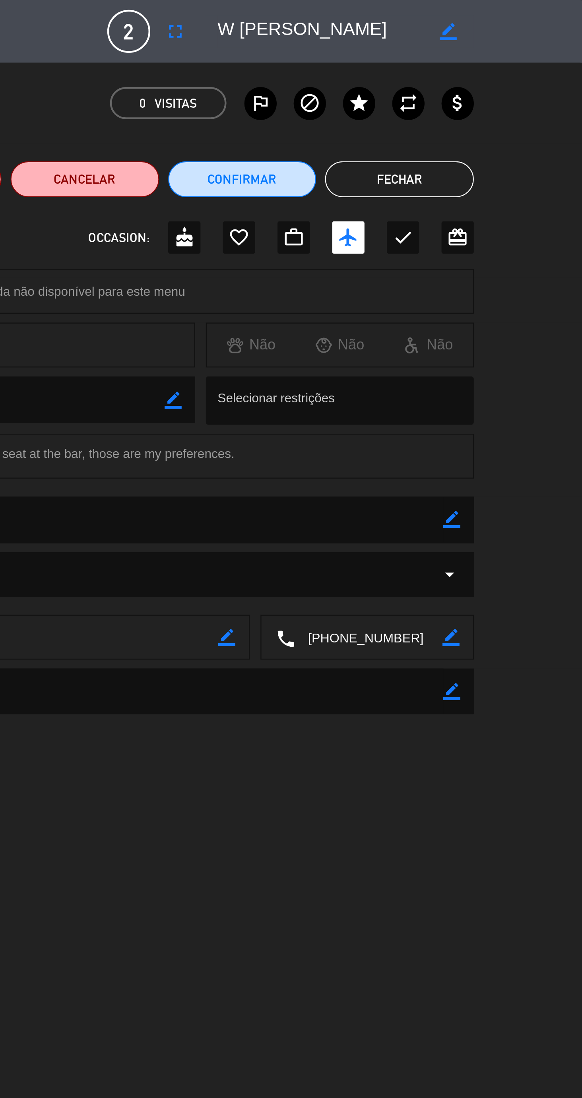
click at [400, 14] on icon "fullscreen" at bounding box center [401, 14] width 10 height 10
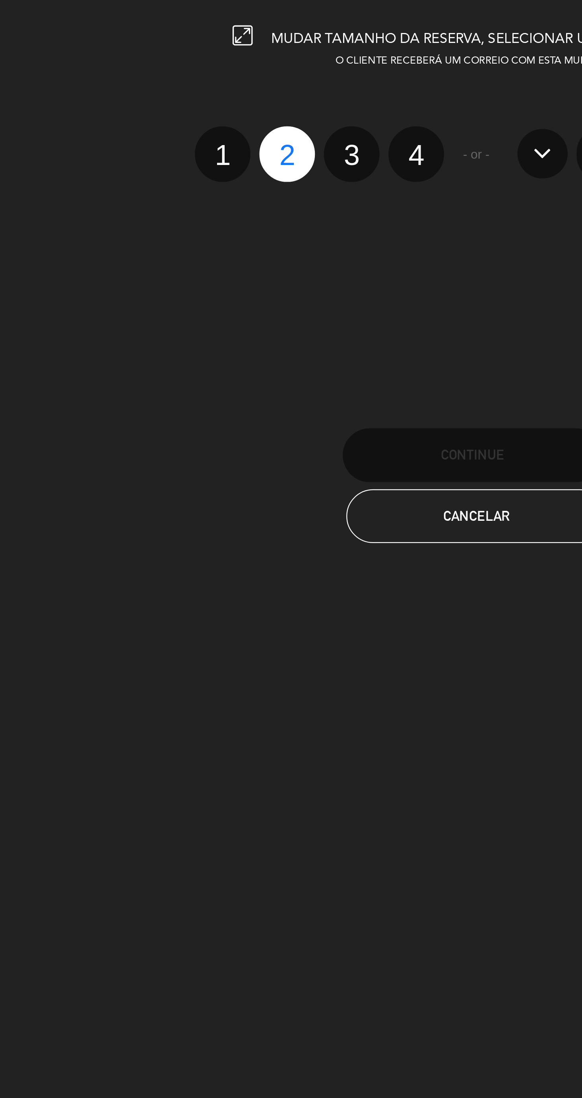
click at [180, 71] on label "1" at bounding box center [178, 68] width 25 height 25
click at [180, 64] on input "1" at bounding box center [177, 61] width 5 height 5
radio input "true"
radio input "false"
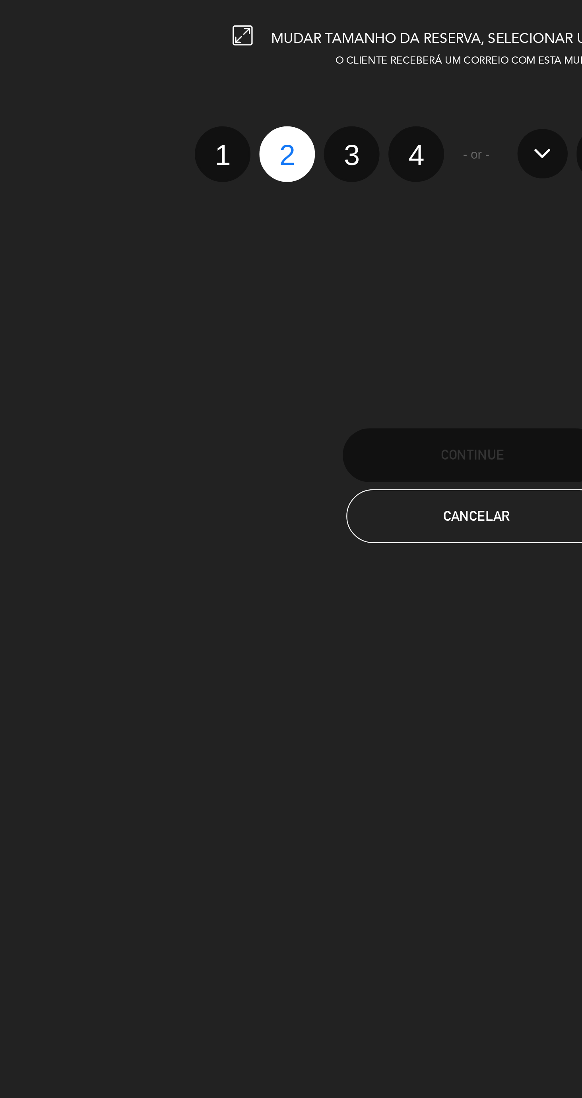
radio input "false"
radio input "true"
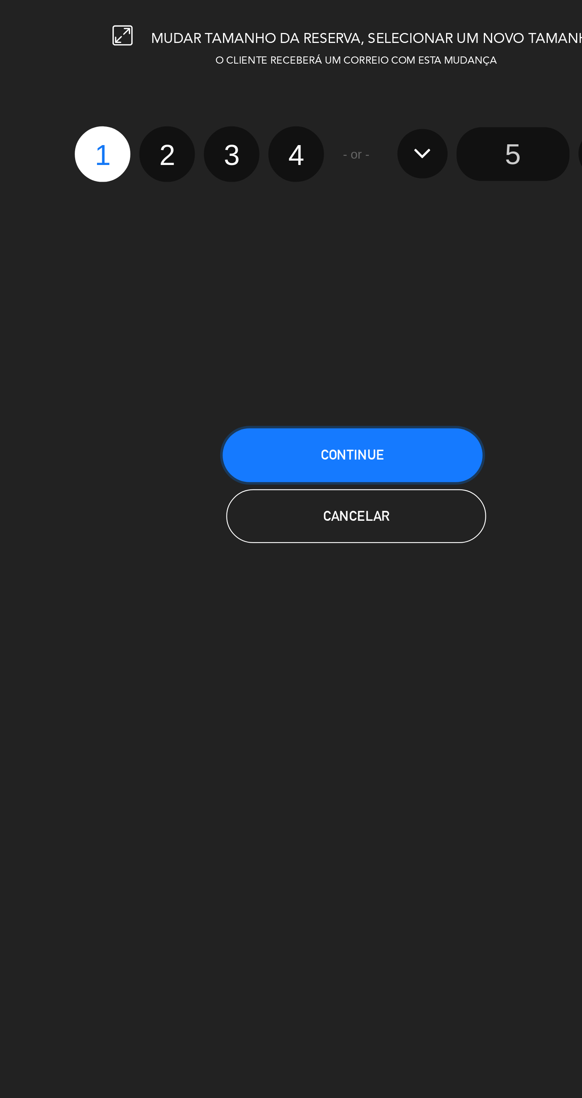
click at [322, 202] on button "CONTINUE" at bounding box center [289, 202] width 115 height 24
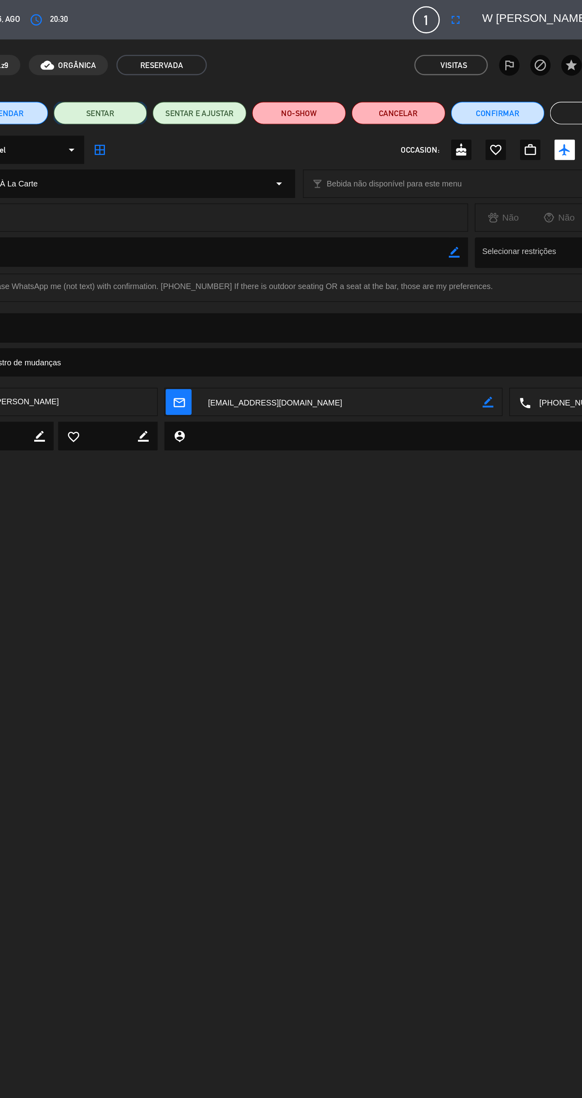
click at [162, 85] on button "SENTAR" at bounding box center [151, 80] width 66 height 16
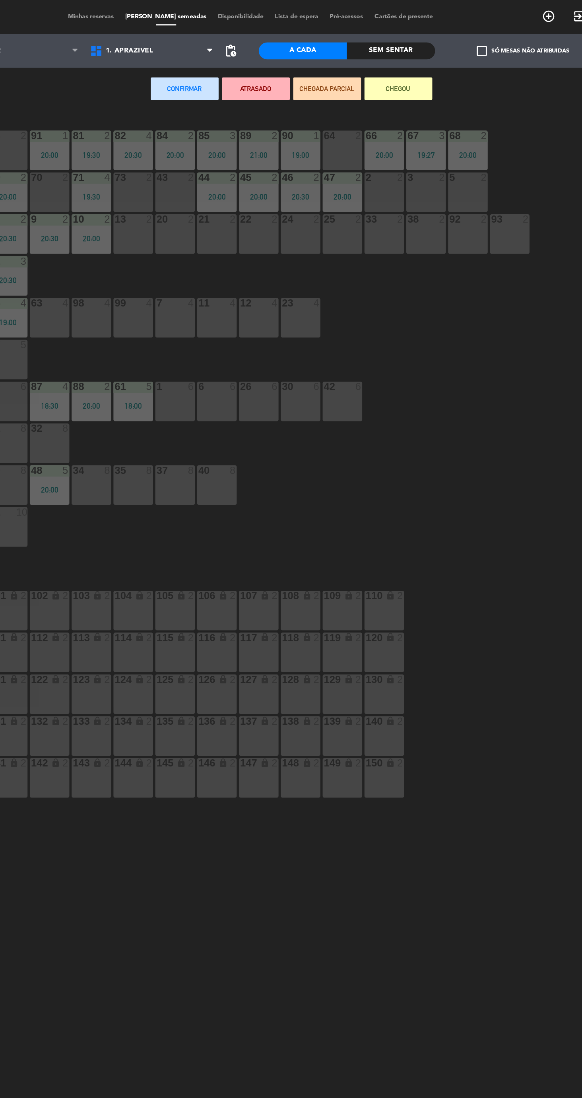
click at [364, 109] on div "64 2" at bounding box center [356, 106] width 28 height 28
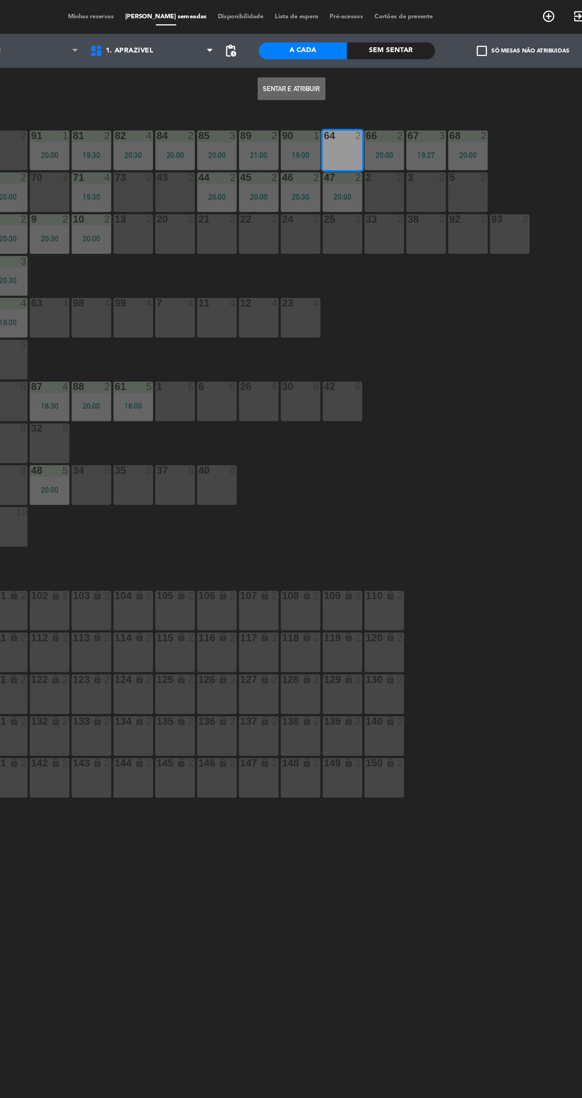
click at [321, 62] on button "Sentar e Atribuir" at bounding box center [320, 62] width 48 height 16
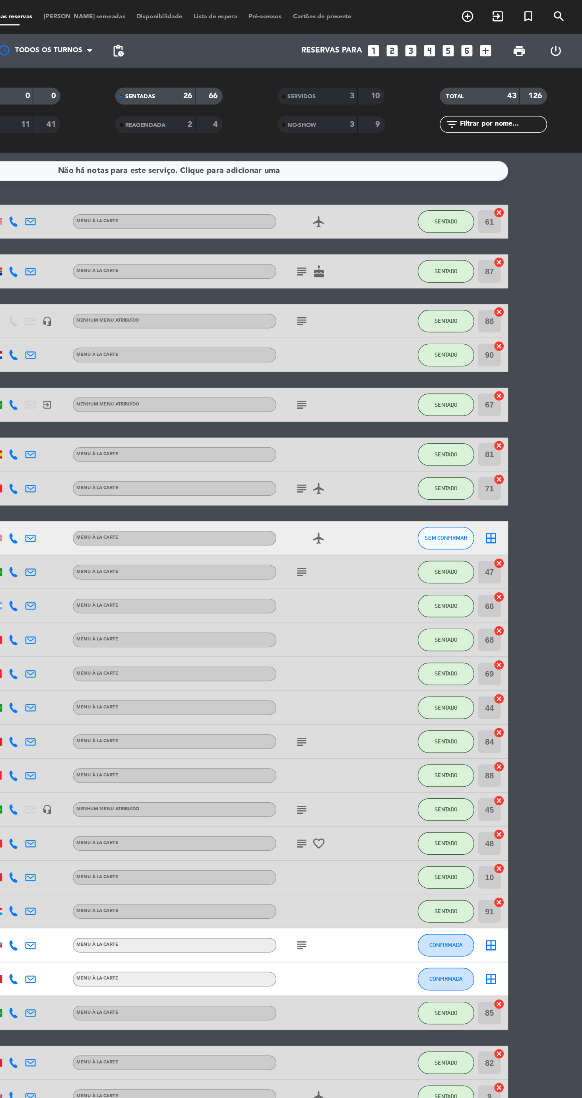
scroll to position [60, 0]
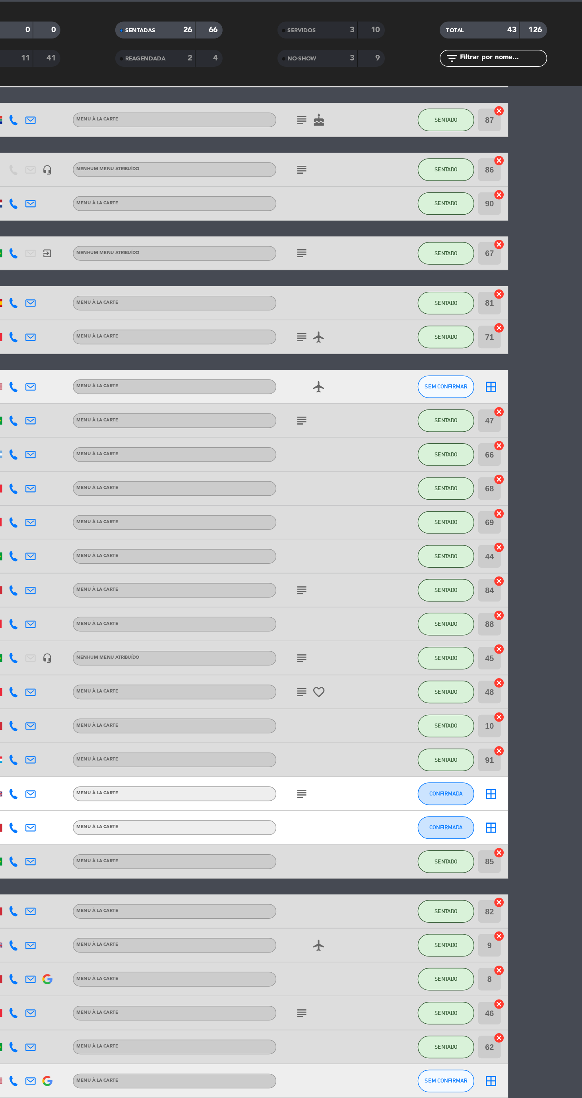
click at [380, 341] on icon "subject" at bounding box center [385, 342] width 10 height 10
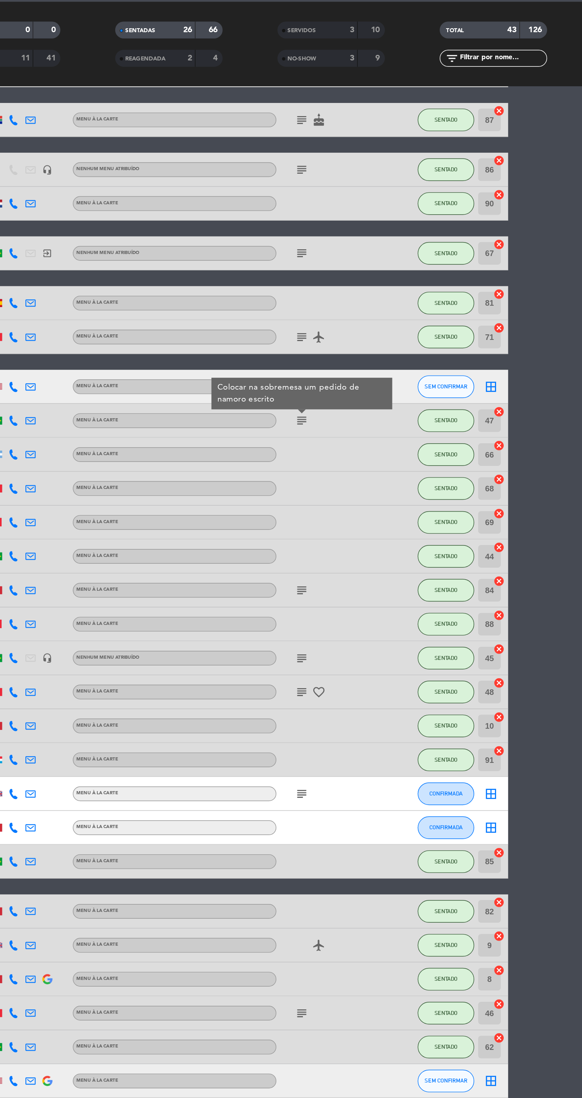
scroll to position [0, 0]
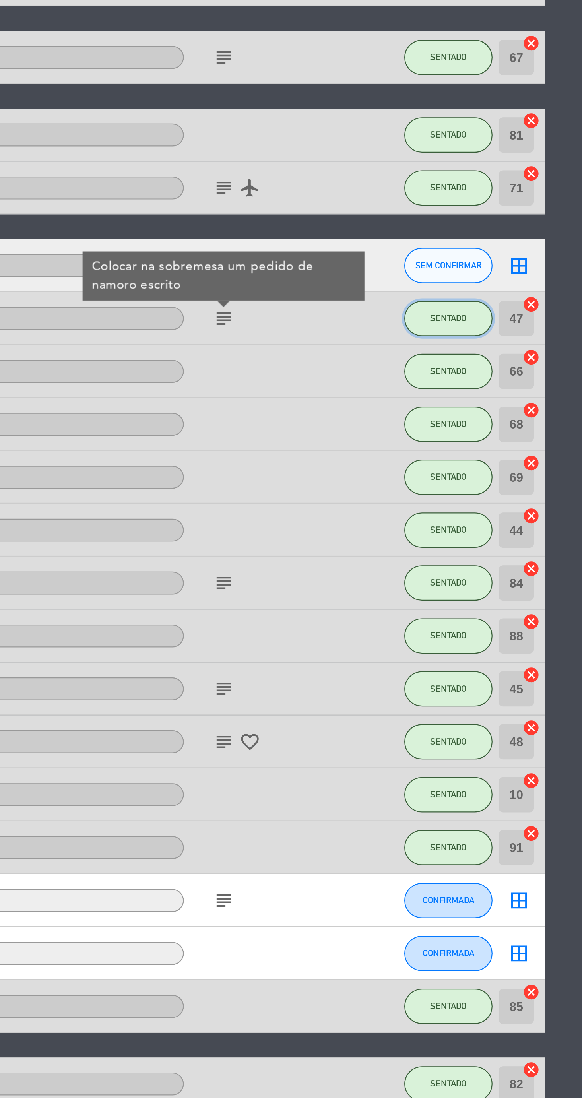
click at [485, 341] on span "SENTADO" at bounding box center [486, 342] width 16 height 4
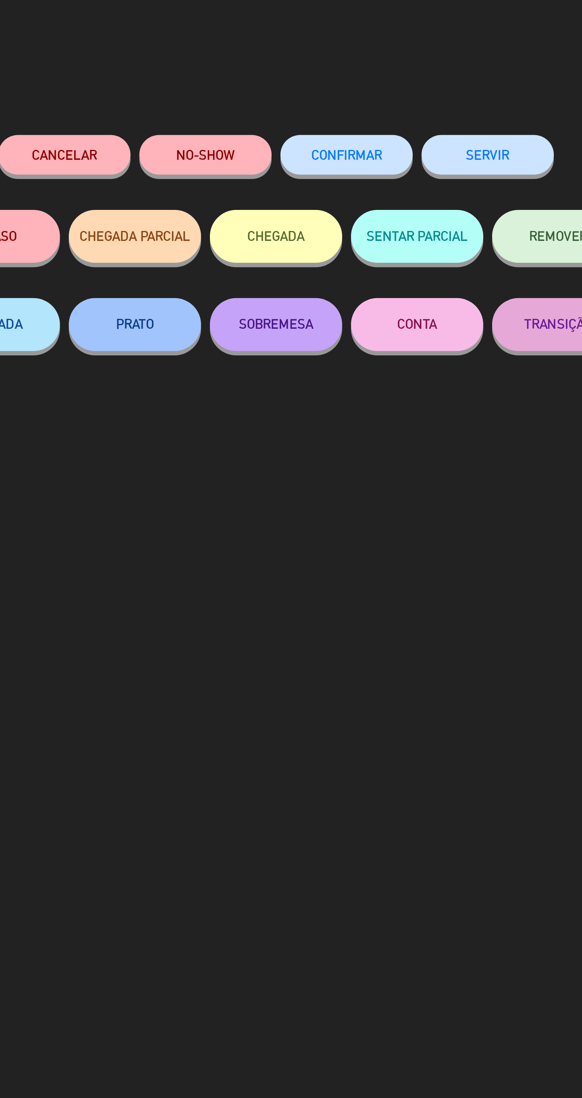
click at [265, 75] on button "NO-SHOW" at bounding box center [259, 70] width 60 height 18
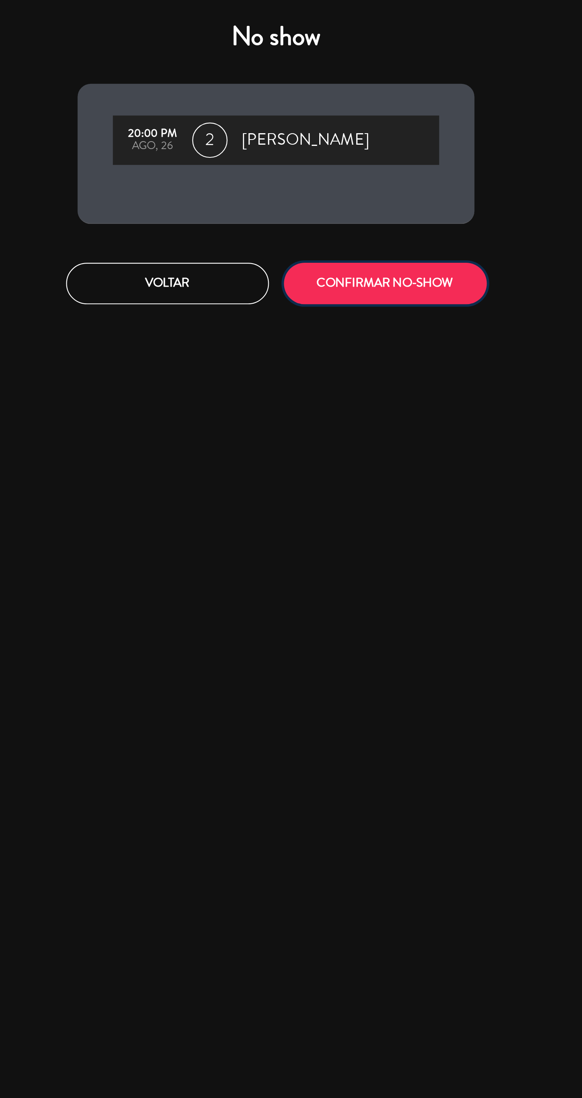
click at [349, 128] on button "CONFIRMAR NO-SHOW" at bounding box center [340, 127] width 91 height 19
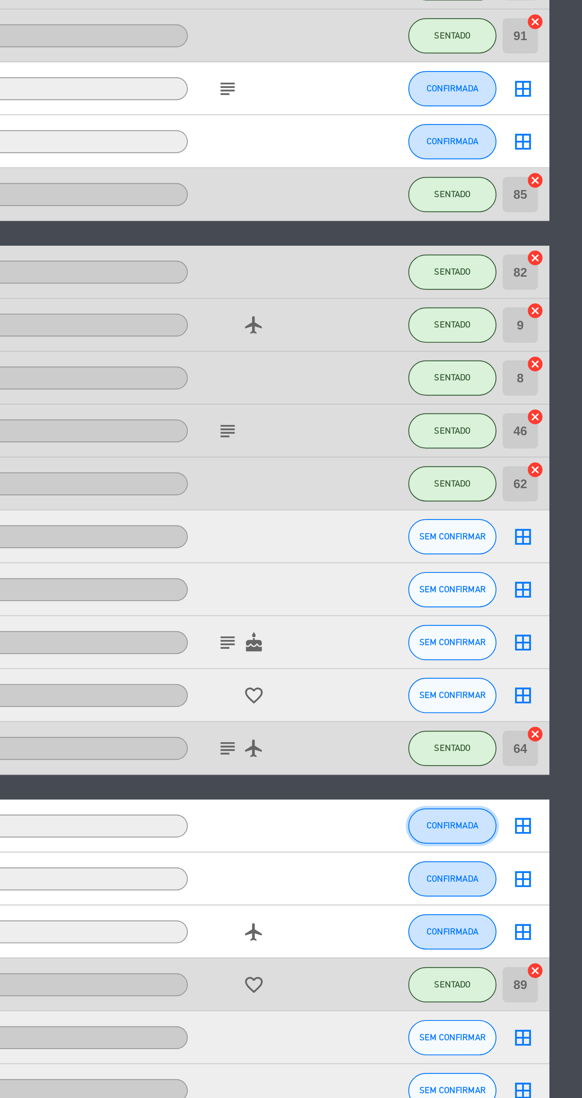
click at [489, 935] on span "CONFIRMADA" at bounding box center [485, 936] width 23 height 4
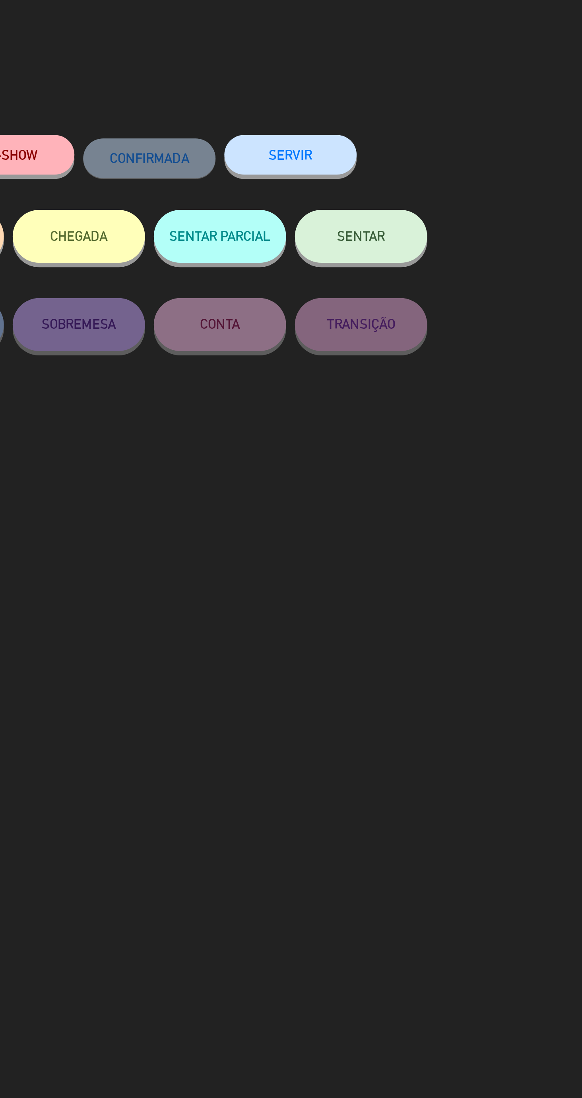
click at [426, 110] on span "SENTAR" at bounding box center [417, 106] width 21 height 7
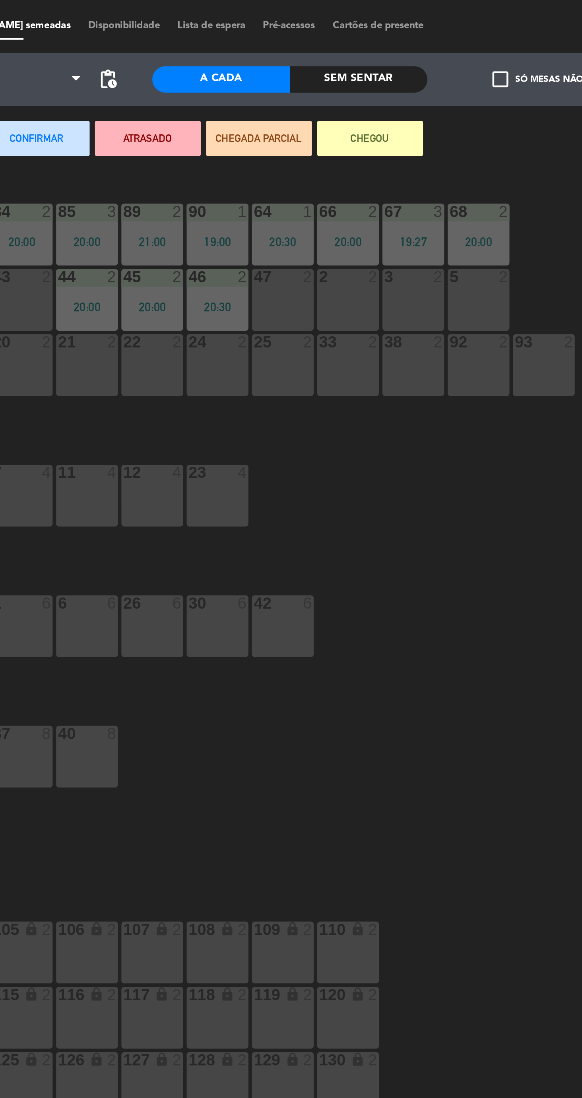
click at [354, 140] on div "47 2" at bounding box center [356, 135] width 28 height 28
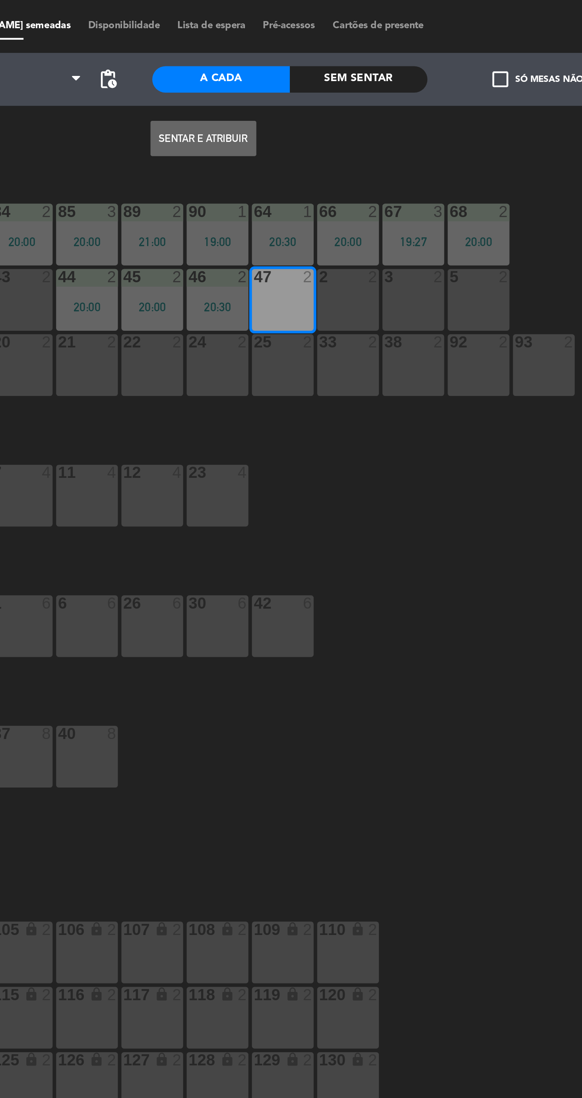
click at [326, 66] on button "Sentar e Atribuir" at bounding box center [320, 62] width 48 height 16
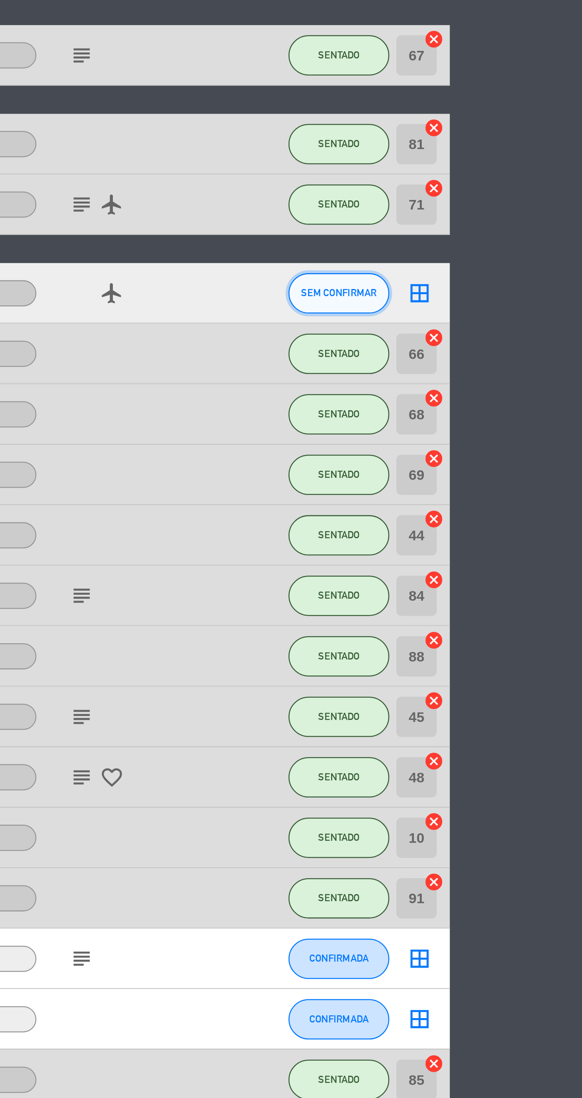
click at [486, 340] on span "SEM CONFIRMAR" at bounding box center [486, 341] width 30 height 4
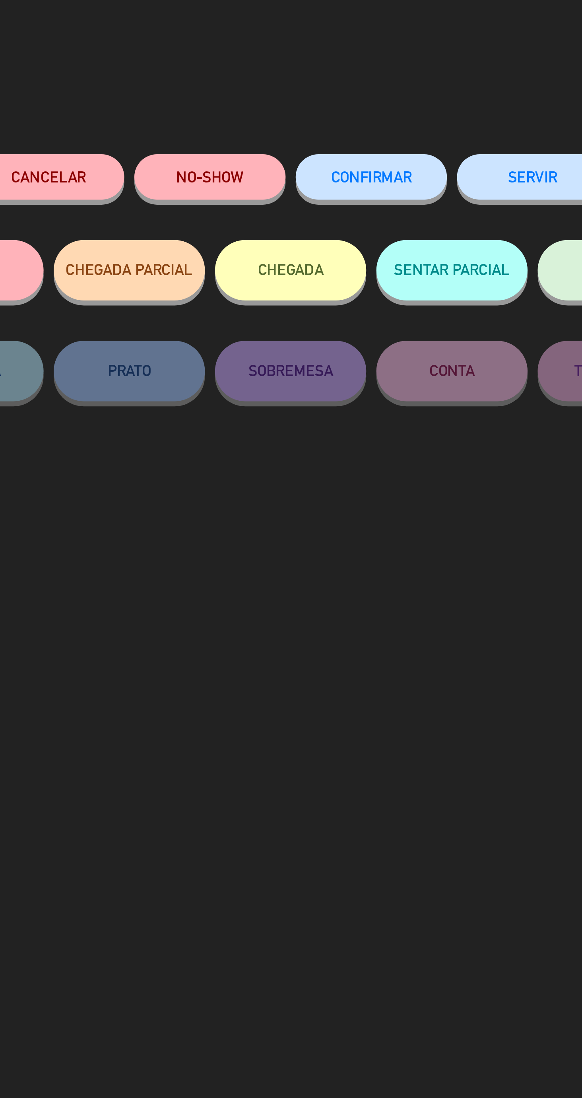
click at [271, 74] on button "NO-SHOW" at bounding box center [259, 70] width 60 height 18
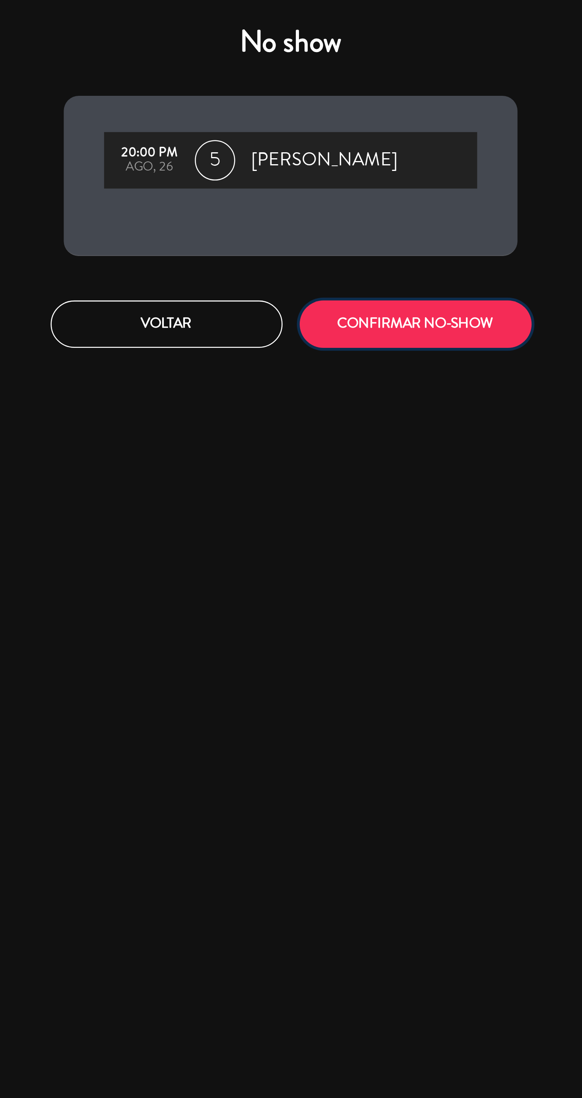
click at [343, 133] on button "CONFIRMAR NO-SHOW" at bounding box center [340, 127] width 91 height 19
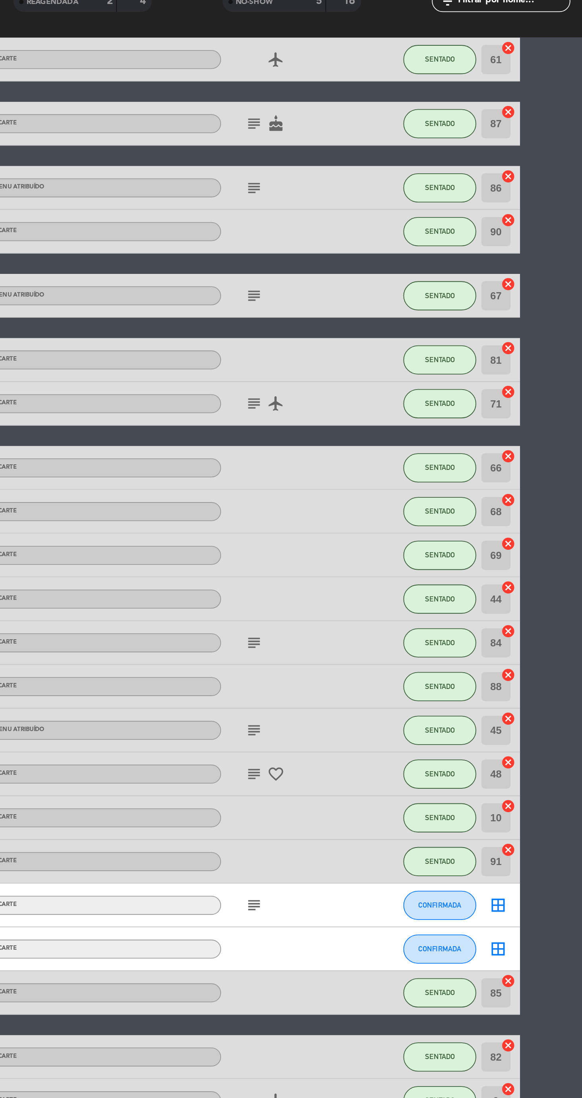
scroll to position [12, 0]
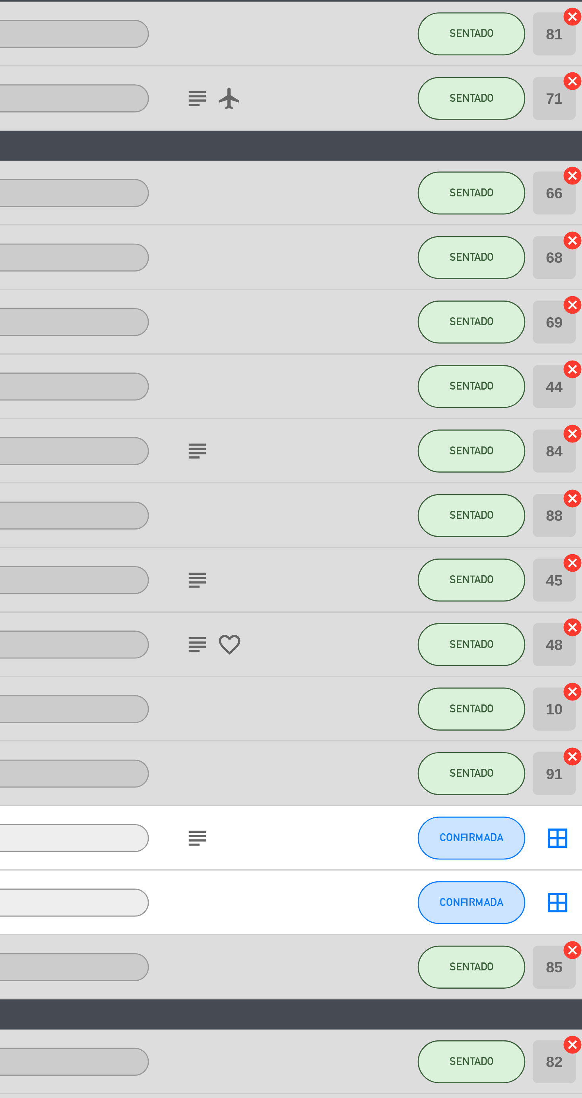
click at [387, 603] on icon "subject" at bounding box center [385, 605] width 10 height 10
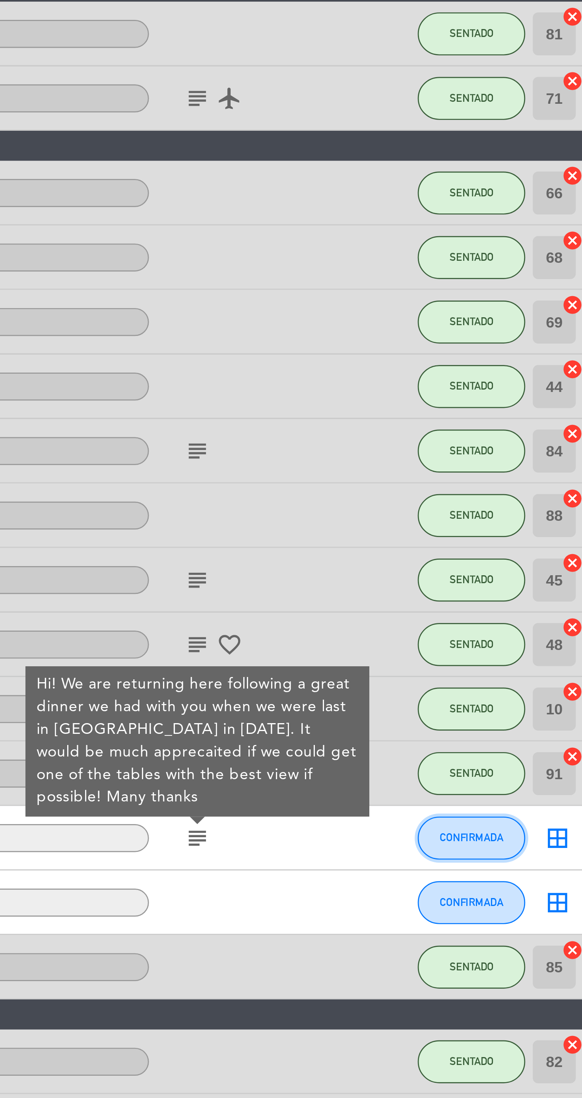
click at [482, 604] on span "CONFIRMADA" at bounding box center [485, 604] width 23 height 4
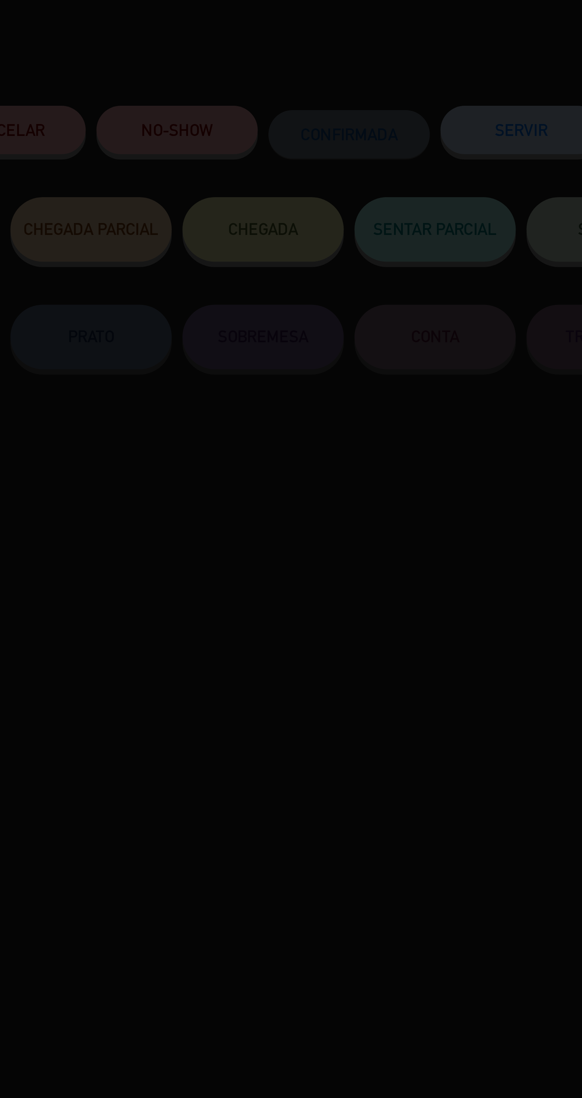
click at [275, 72] on div at bounding box center [291, 549] width 582 height 1098
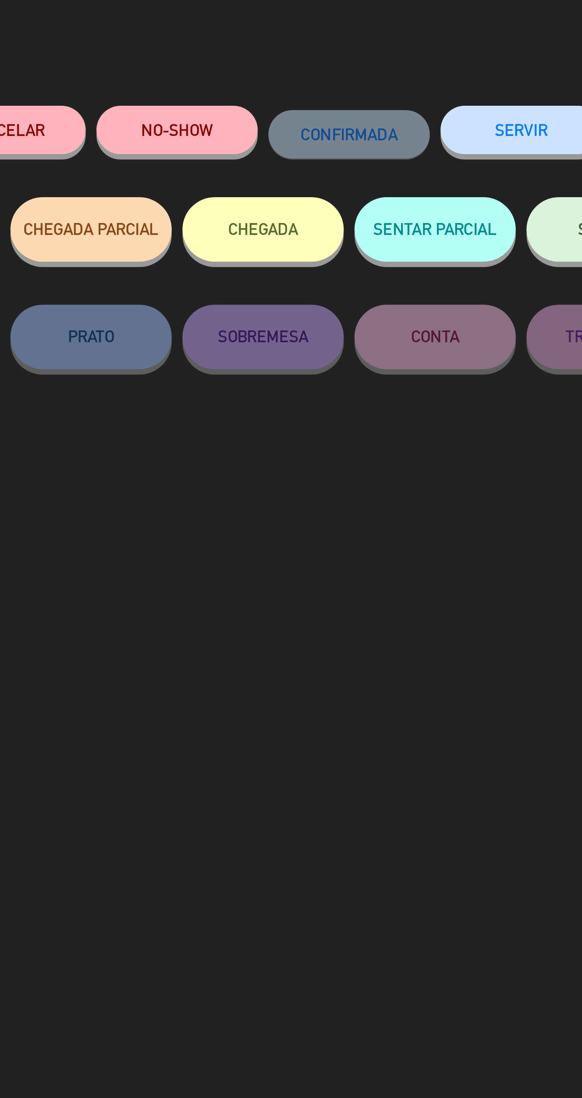
click at [275, 74] on button "NO-SHOW" at bounding box center [259, 70] width 60 height 18
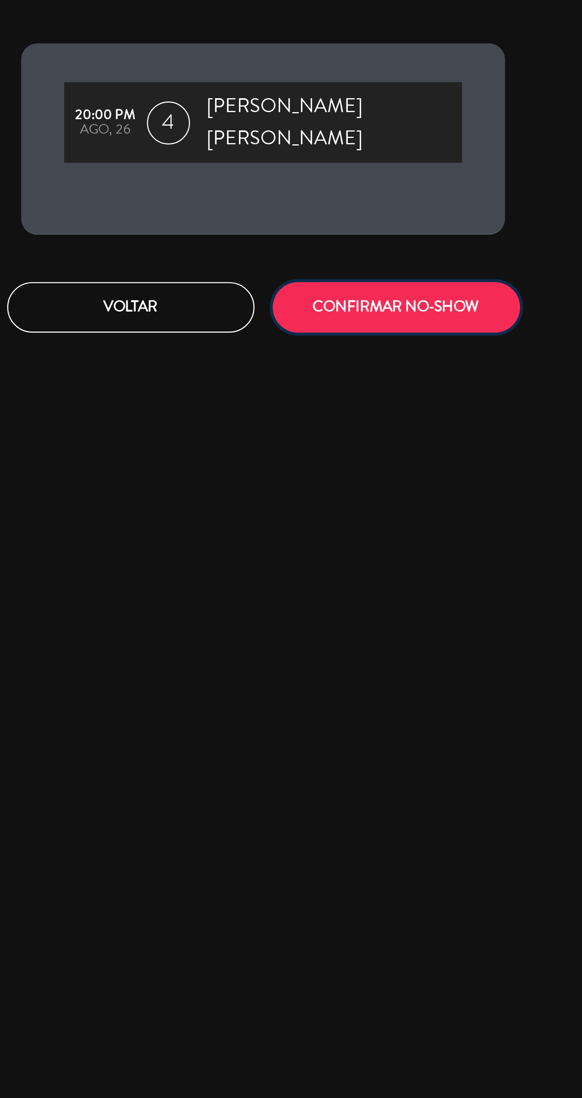
click at [347, 132] on button "CONFIRMAR NO-SHOW" at bounding box center [340, 135] width 91 height 19
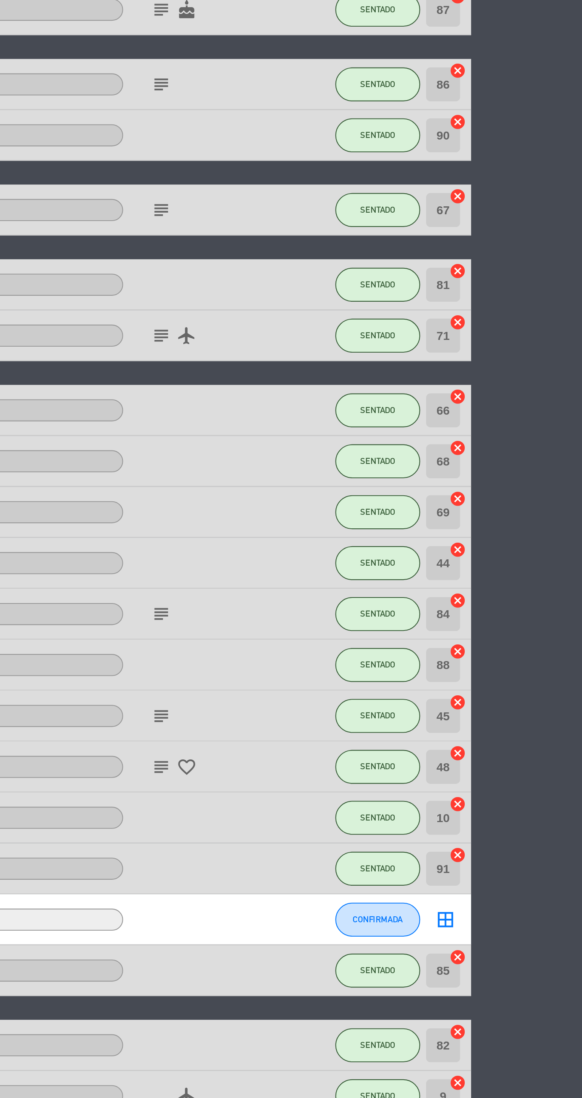
scroll to position [0, 0]
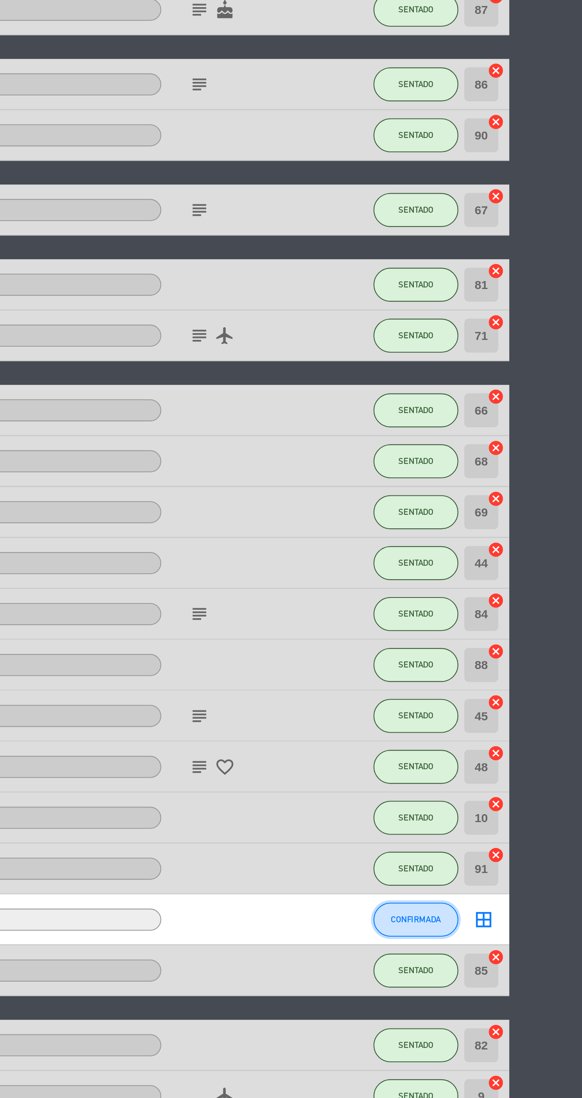
click at [479, 615] on span "CONFIRMADA" at bounding box center [485, 616] width 23 height 4
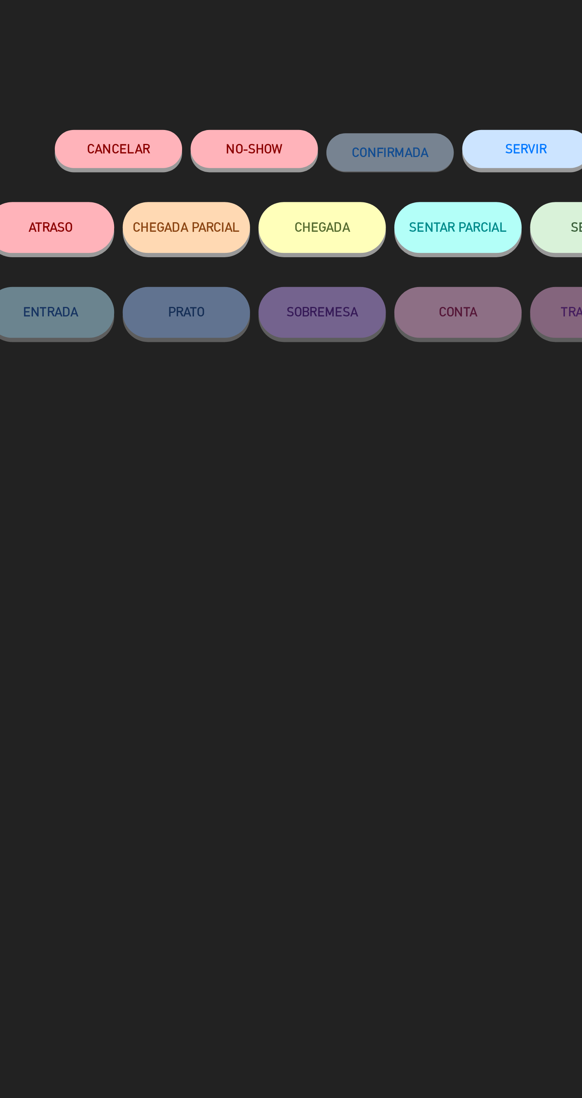
click at [262, 74] on button "NO-SHOW" at bounding box center [259, 70] width 60 height 18
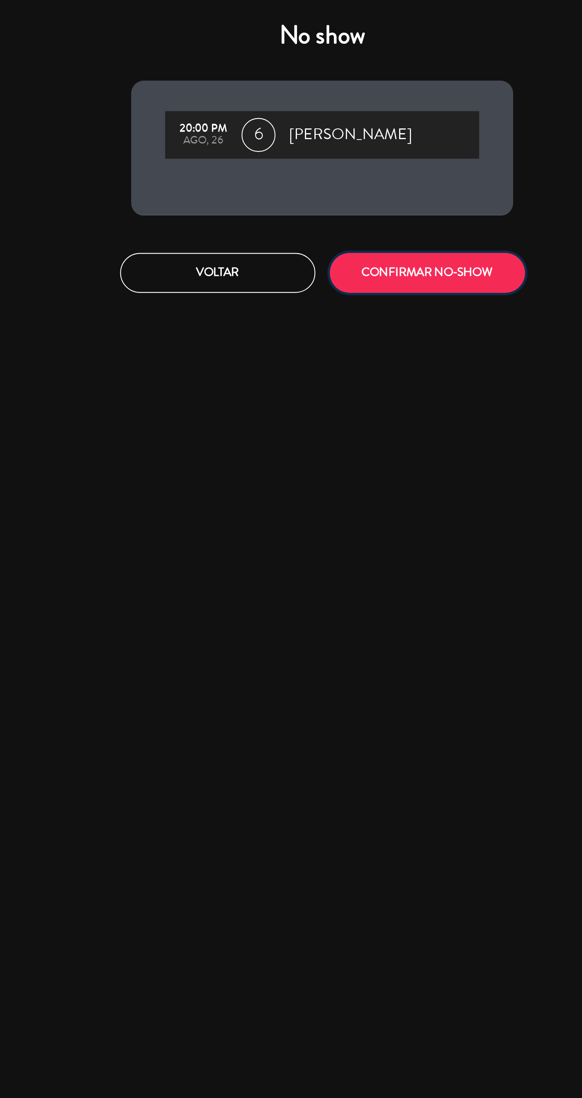
click at [339, 127] on button "CONFIRMAR NO-SHOW" at bounding box center [340, 127] width 91 height 19
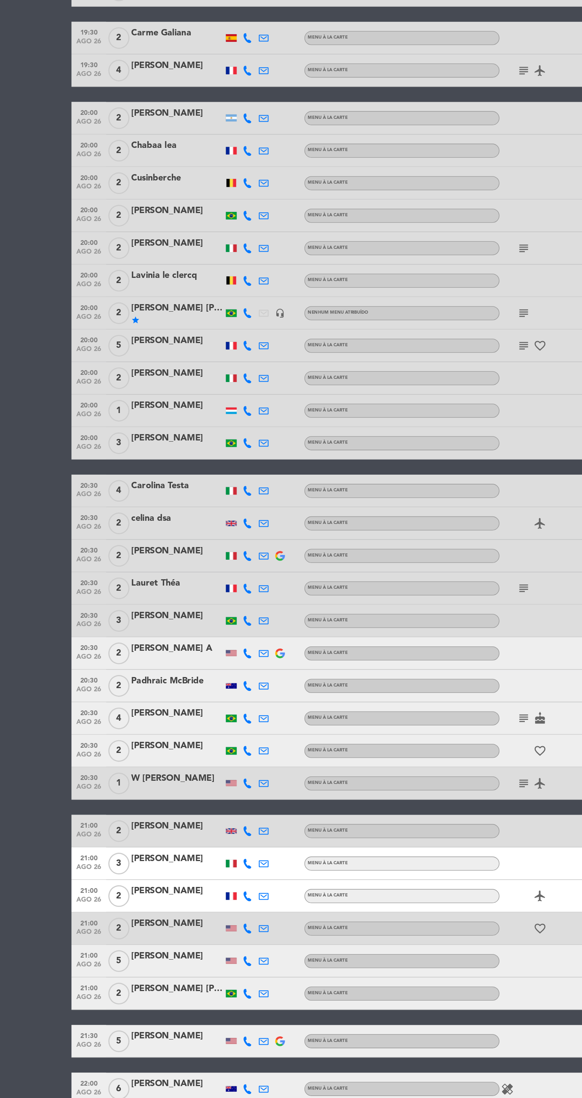
scroll to position [38, 0]
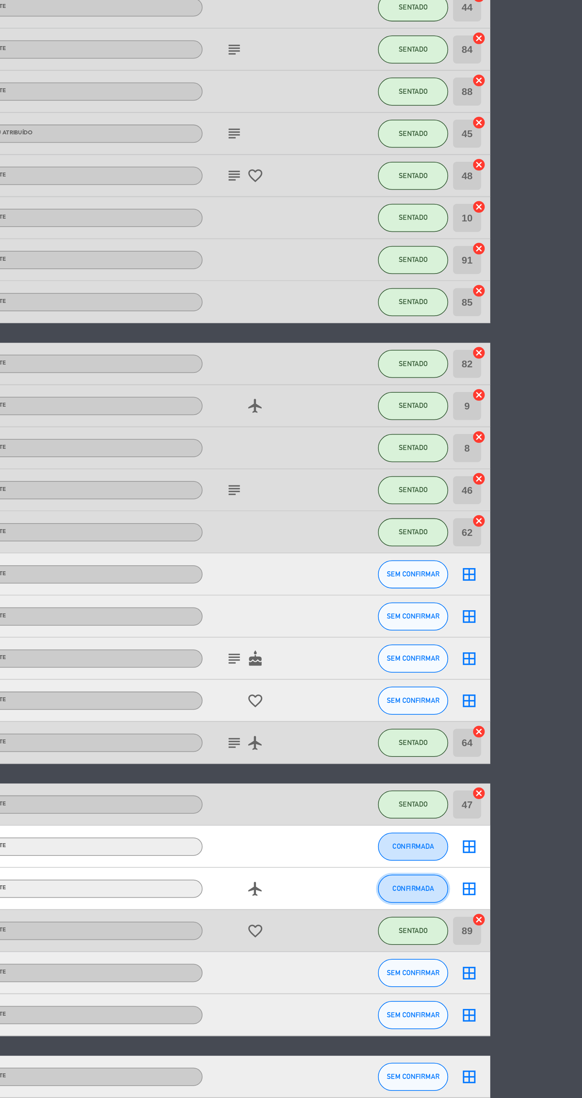
click at [486, 947] on span "CONFIRMADA" at bounding box center [485, 949] width 23 height 4
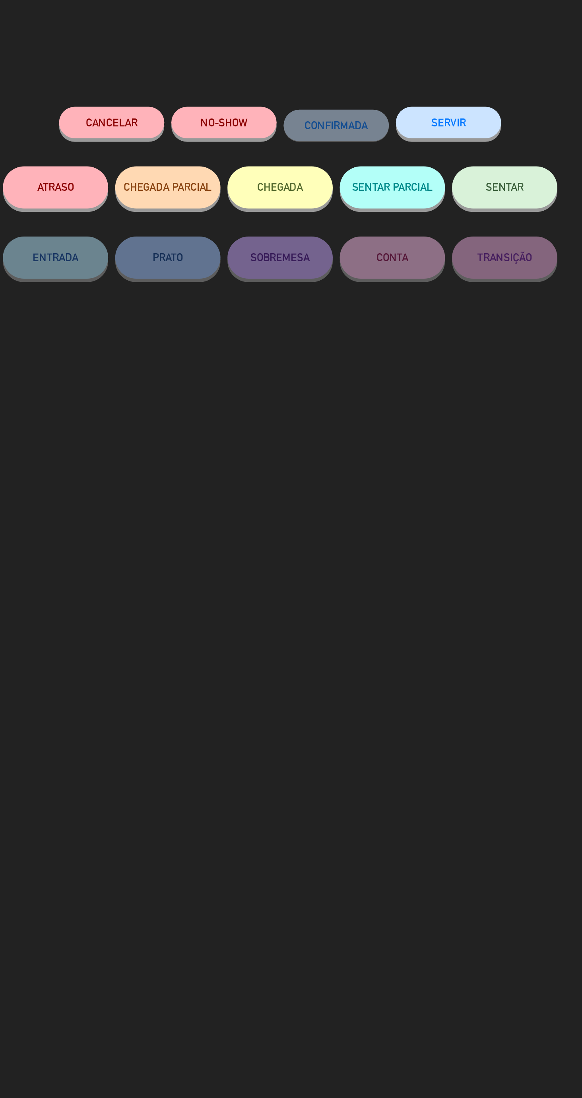
click at [180, 111] on button "ATRASO" at bounding box center [164, 107] width 60 height 24
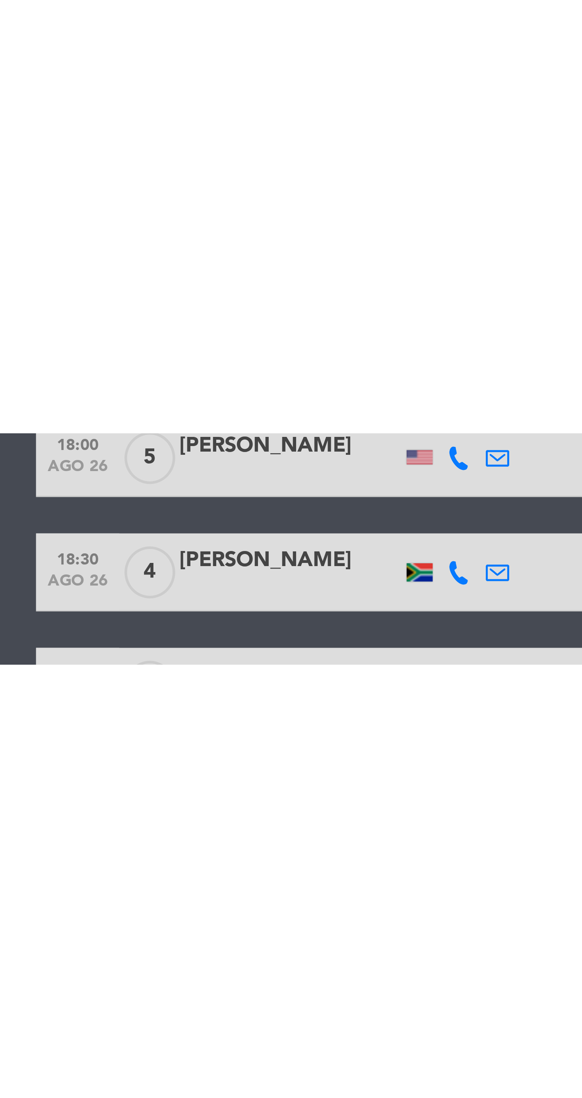
scroll to position [0, 0]
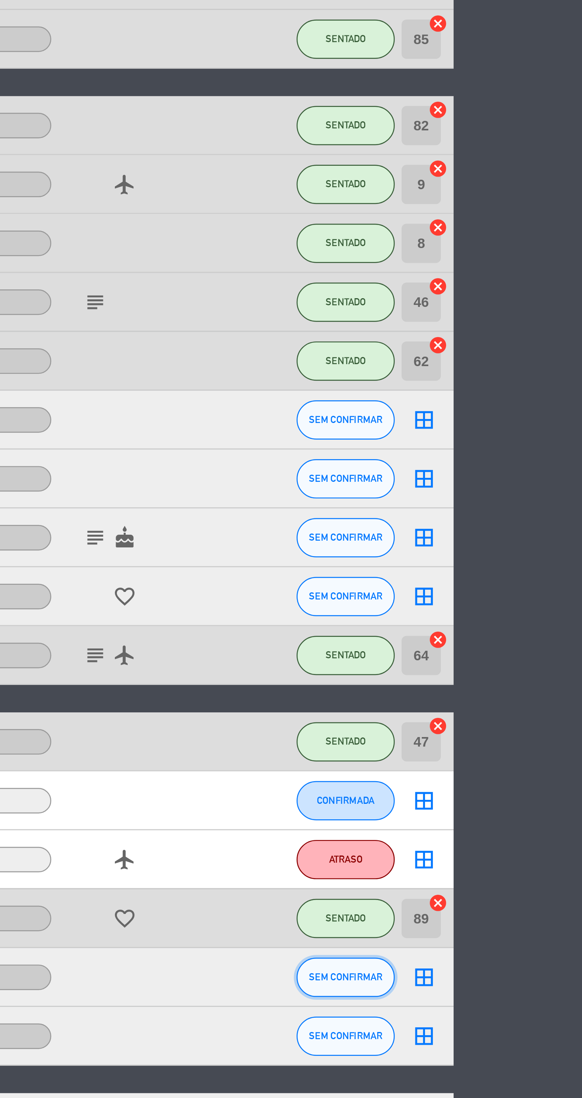
click at [492, 998] on span "SEM CONFIRMAR" at bounding box center [486, 996] width 30 height 4
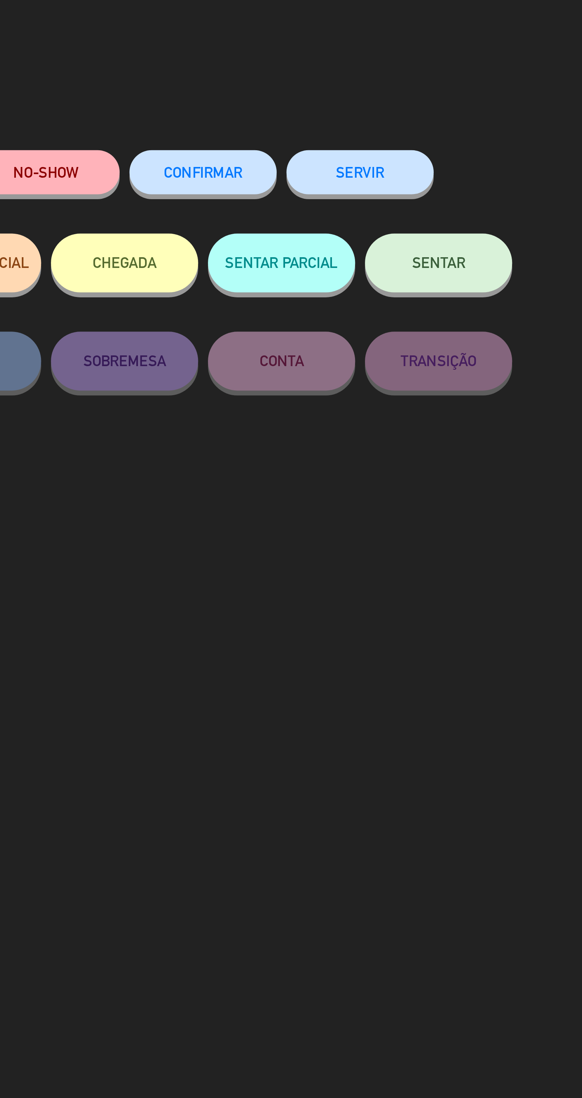
click at [421, 112] on button "SENTAR" at bounding box center [418, 107] width 60 height 24
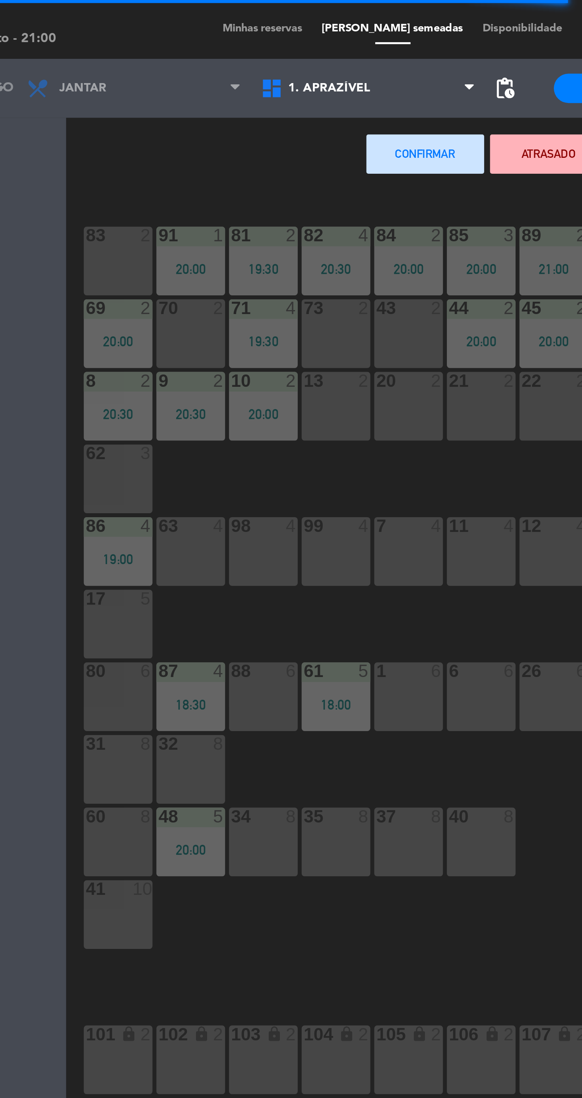
click at [113, 283] on div "80 6" at bounding box center [121, 282] width 28 height 28
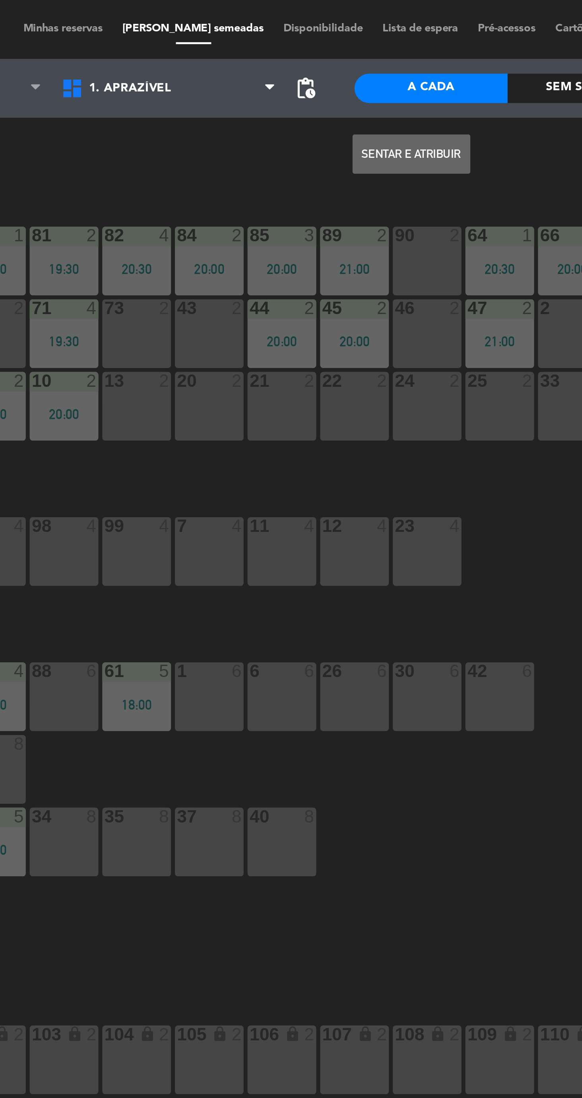
click at [327, 62] on button "Sentar e Atribuir" at bounding box center [320, 62] width 48 height 16
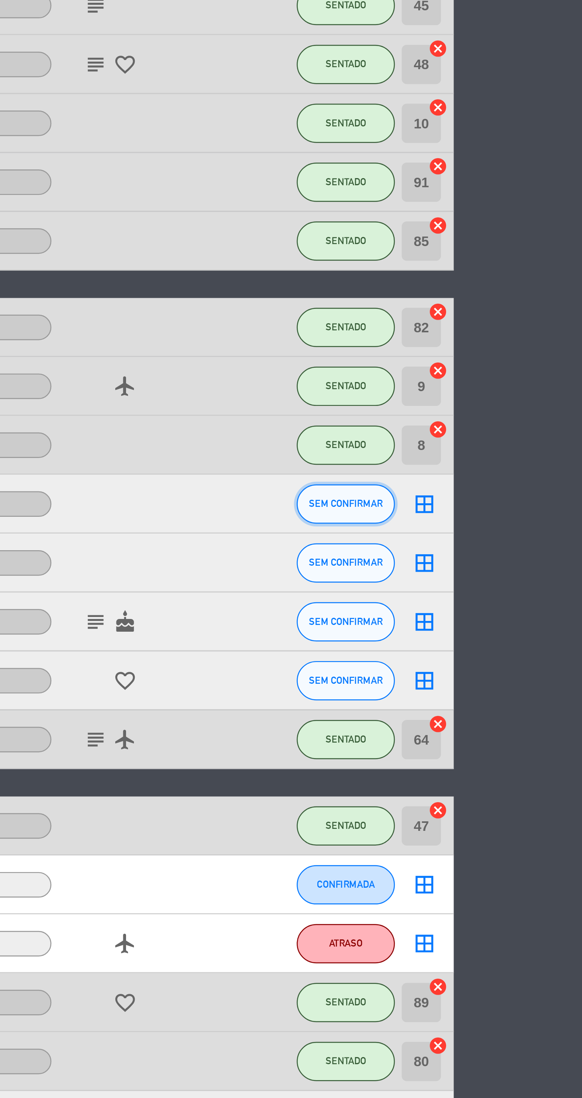
click at [490, 640] on span "SEM CONFIRMAR" at bounding box center [486, 640] width 30 height 4
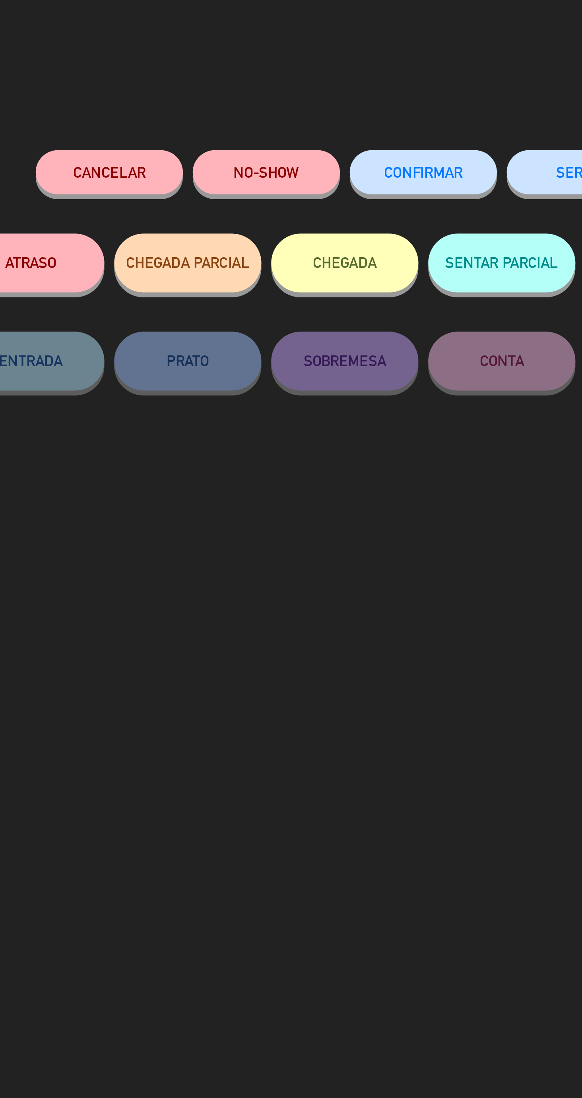
click at [262, 76] on button "NO-SHOW" at bounding box center [259, 70] width 60 height 18
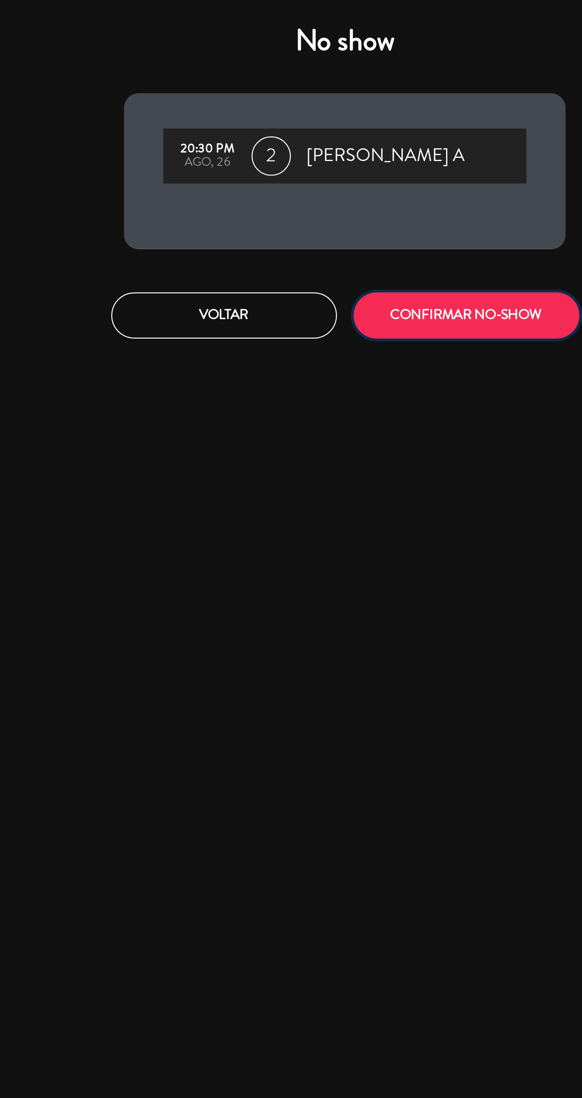
click at [335, 130] on button "CONFIRMAR NO-SHOW" at bounding box center [340, 127] width 91 height 19
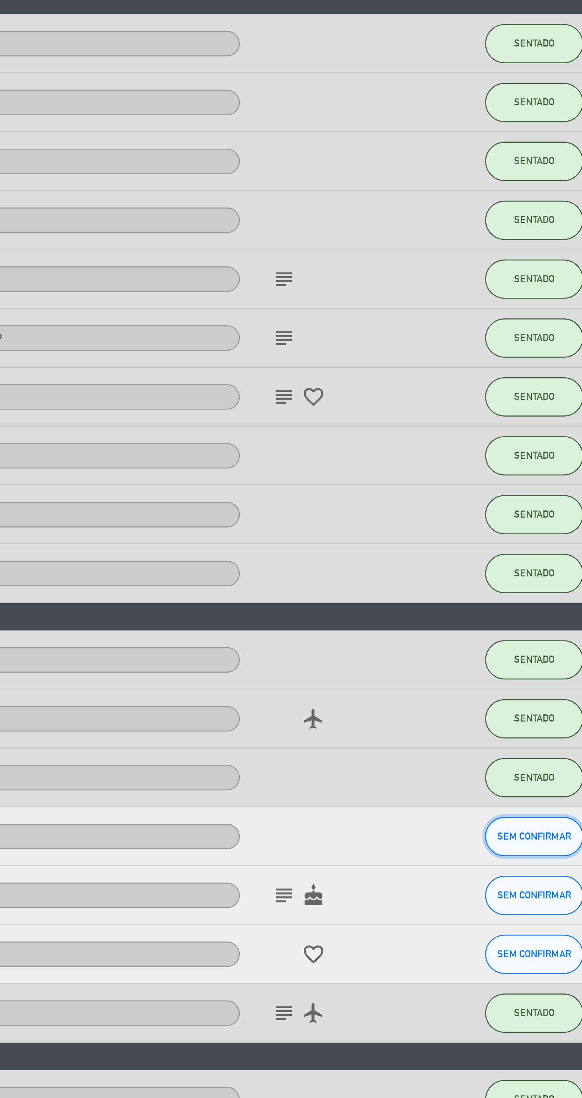
click at [479, 640] on span "SEM CONFIRMAR" at bounding box center [486, 640] width 30 height 4
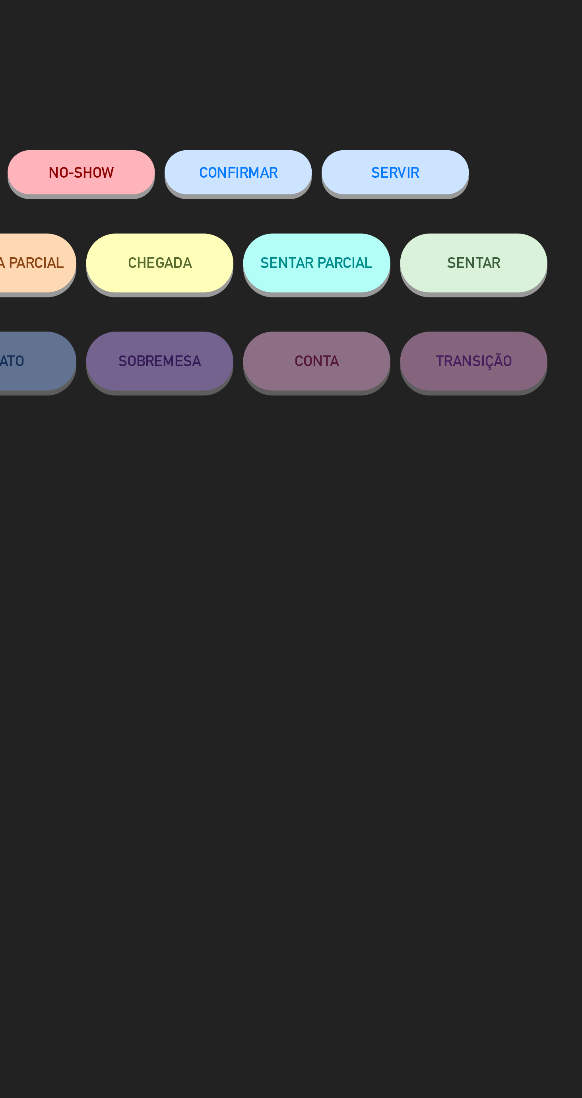
click at [271, 76] on button "NO-SHOW" at bounding box center [259, 70] width 60 height 18
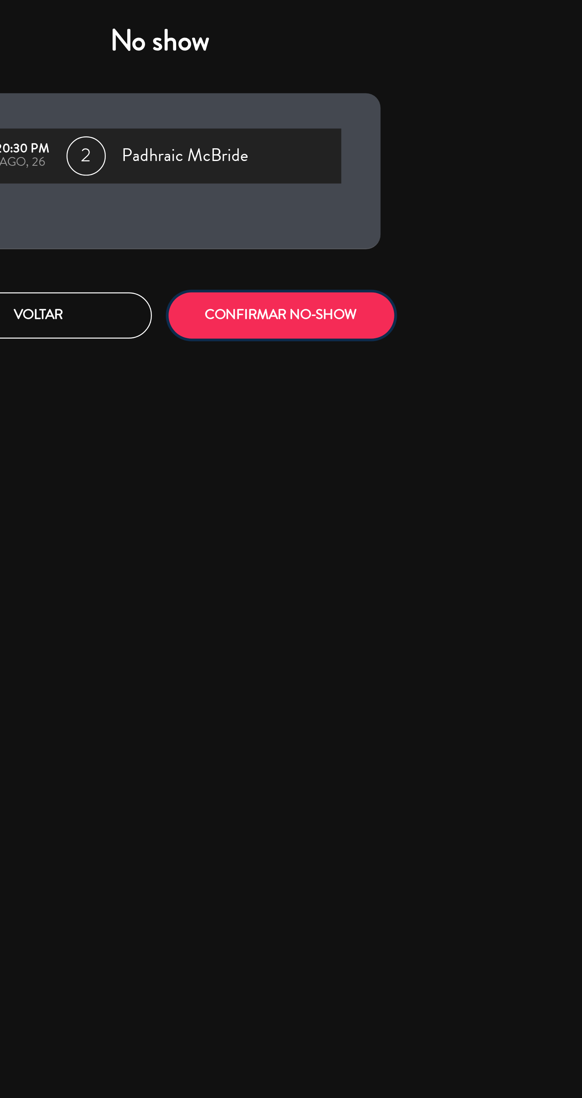
click at [380, 130] on button "CONFIRMAR NO-SHOW" at bounding box center [340, 127] width 91 height 19
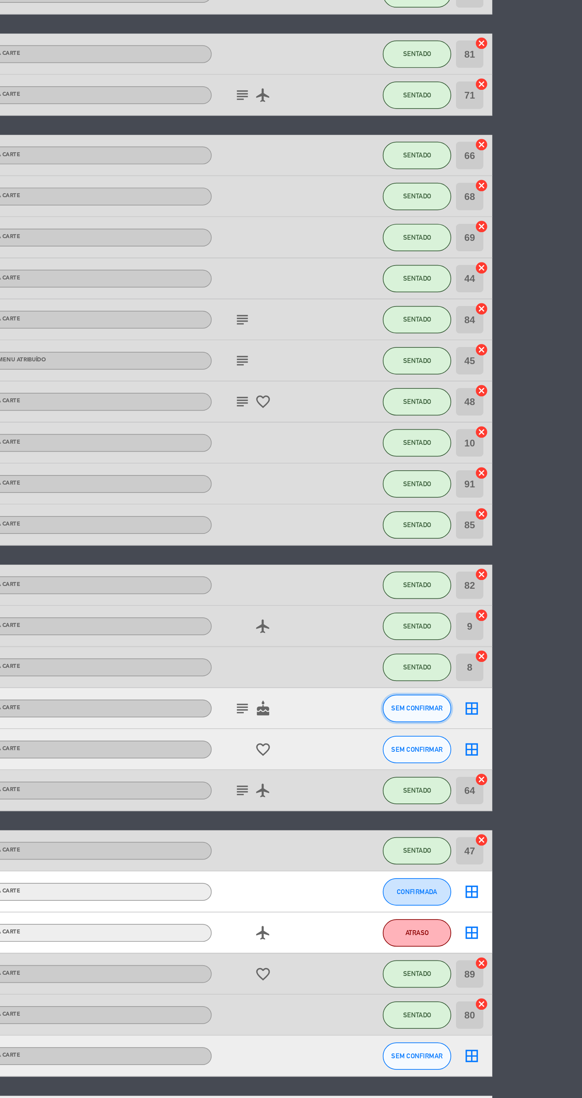
click at [483, 640] on span "SEM CONFIRMAR" at bounding box center [486, 640] width 30 height 4
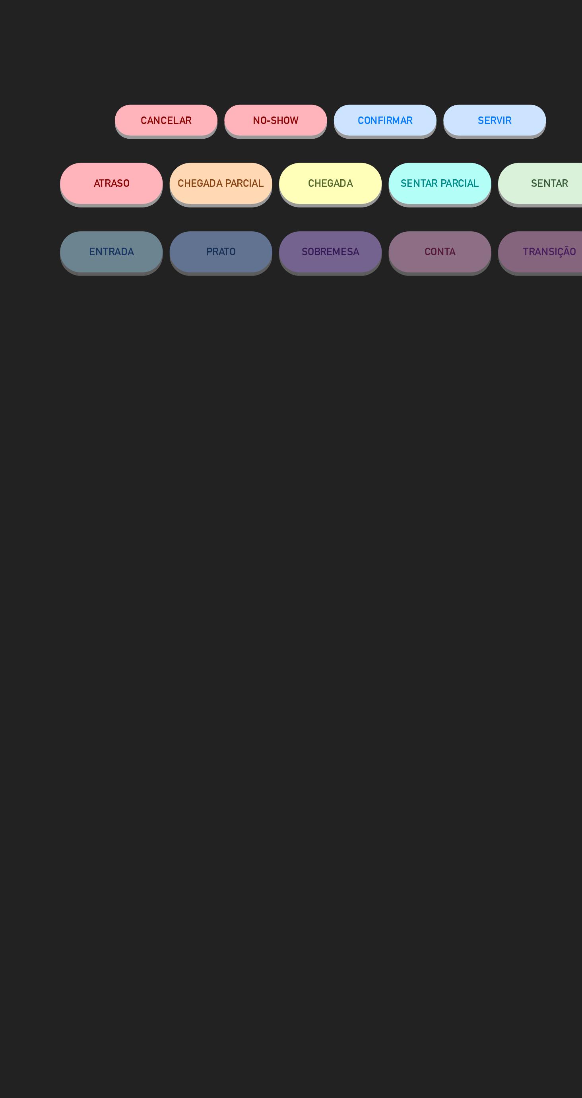
click at [254, 74] on button "NO-SHOW" at bounding box center [259, 70] width 60 height 18
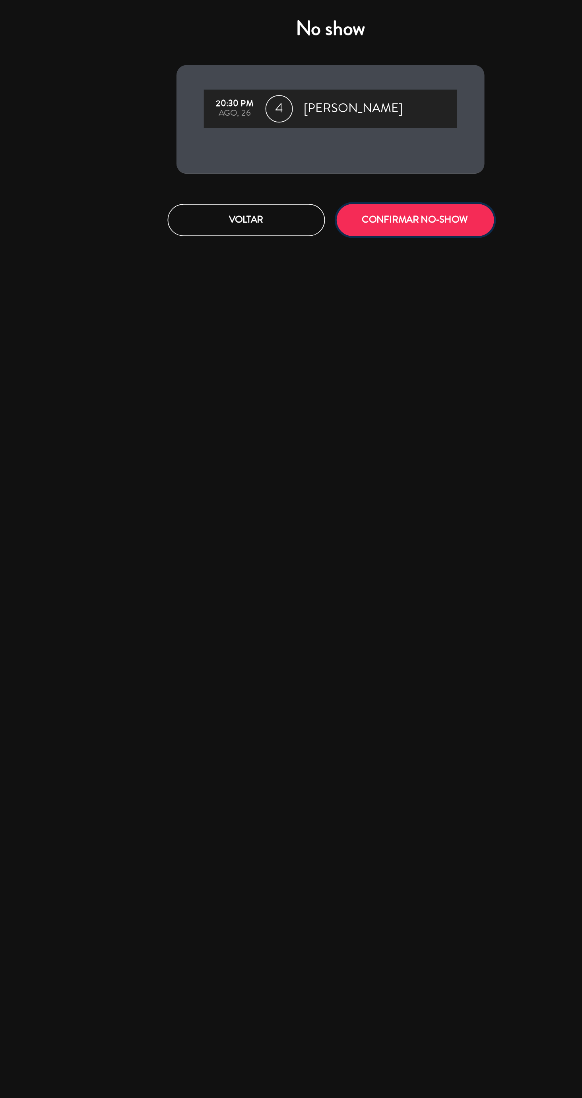
click at [343, 123] on button "CONFIRMAR NO-SHOW" at bounding box center [340, 127] width 91 height 19
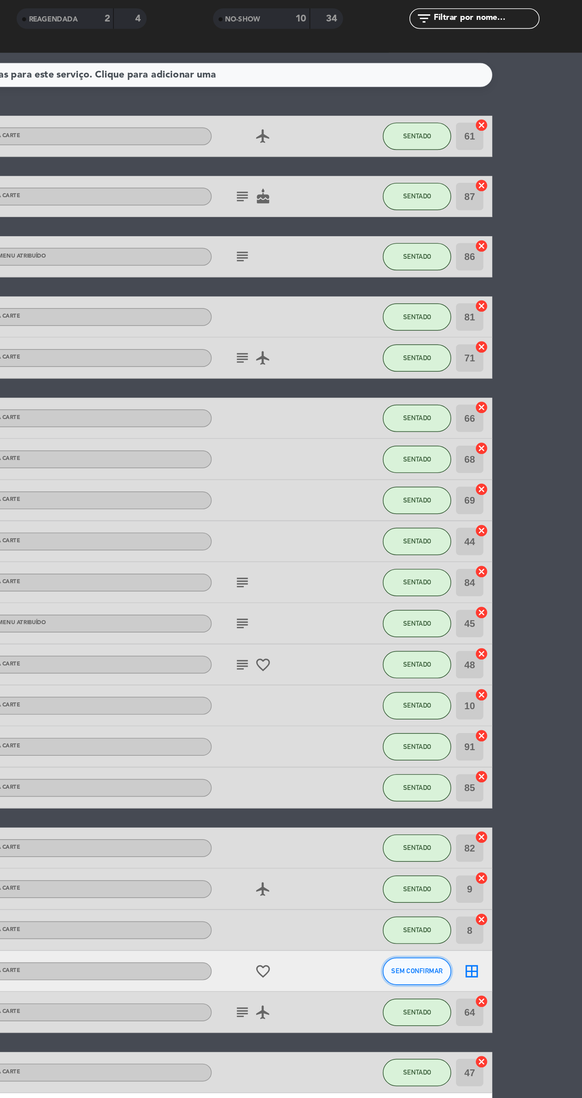
click at [490, 640] on span "SEM CONFIRMAR" at bounding box center [486, 640] width 30 height 4
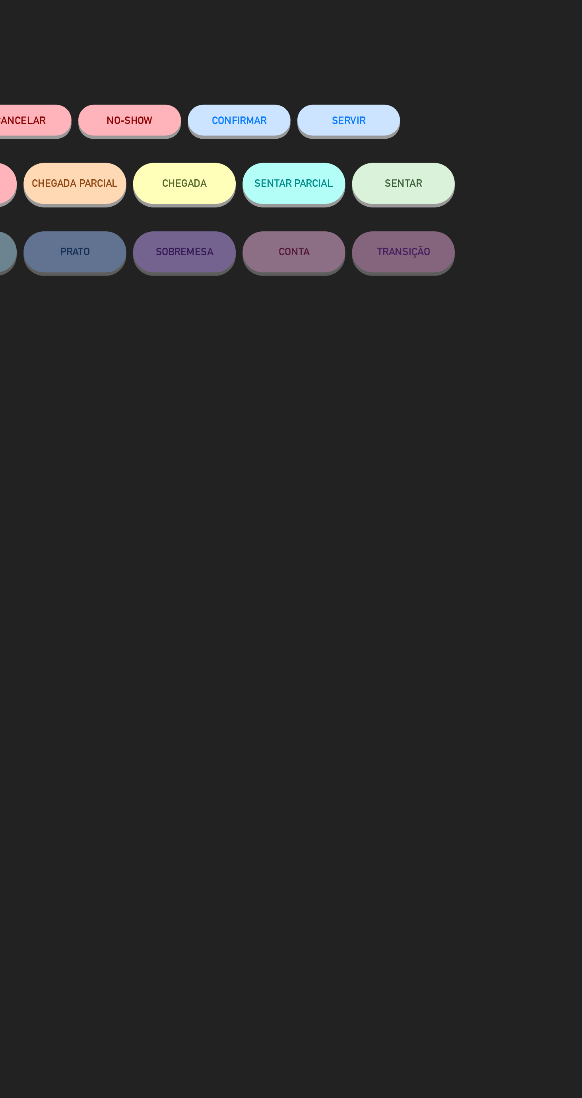
click at [267, 81] on div "NO-SHOW" at bounding box center [259, 78] width 60 height 34
click at [269, 77] on button "NO-SHOW" at bounding box center [259, 70] width 60 height 18
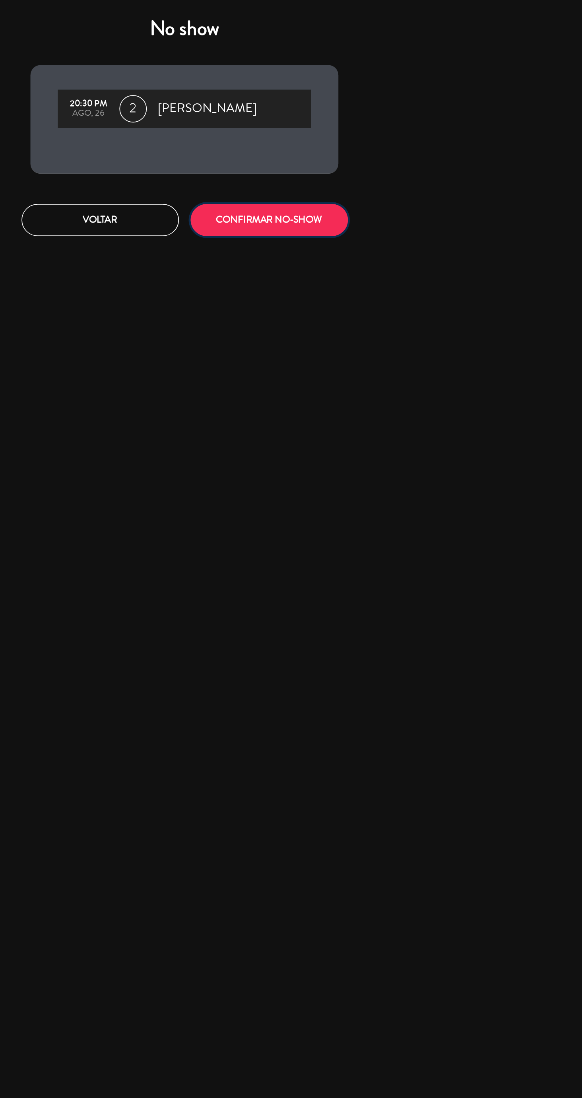
click at [370, 122] on button "CONFIRMAR NO-SHOW" at bounding box center [340, 127] width 91 height 19
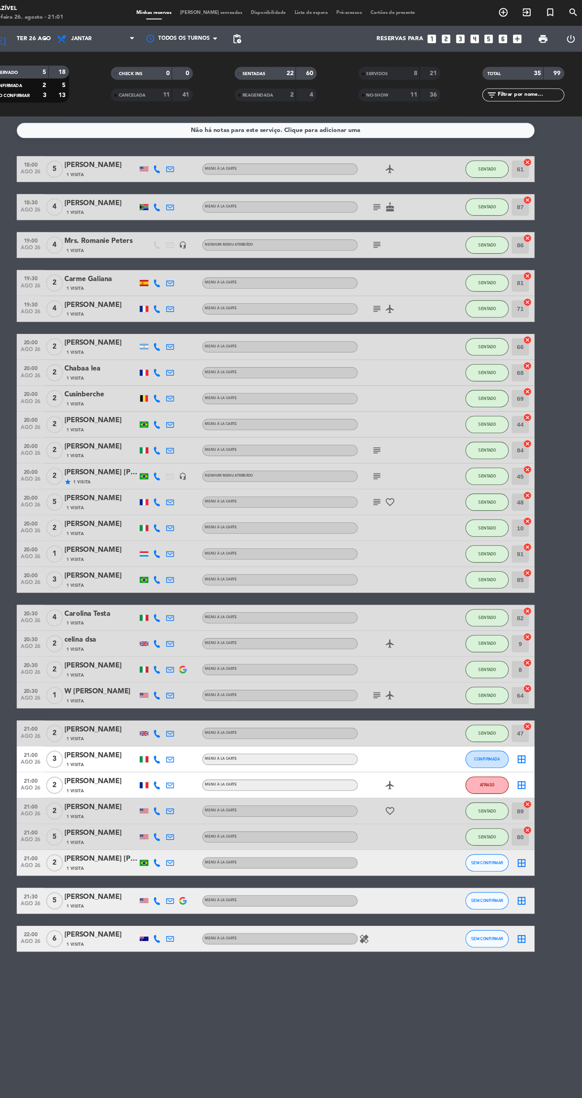
click at [56, 193] on span "ago 26" at bounding box center [65, 195] width 20 height 9
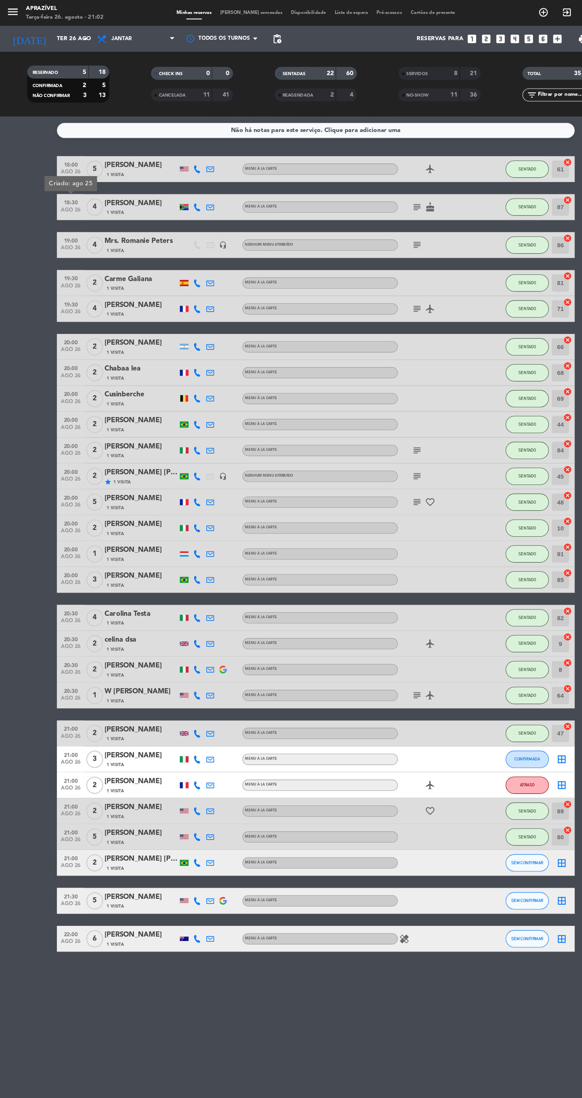
click at [6, 934] on div "Não há notas para este serviço. Clique para adicionar uma 18:00 ago 26 5 [PERSO…" at bounding box center [291, 602] width 582 height 990
